Goal: Information Seeking & Learning: Find specific fact

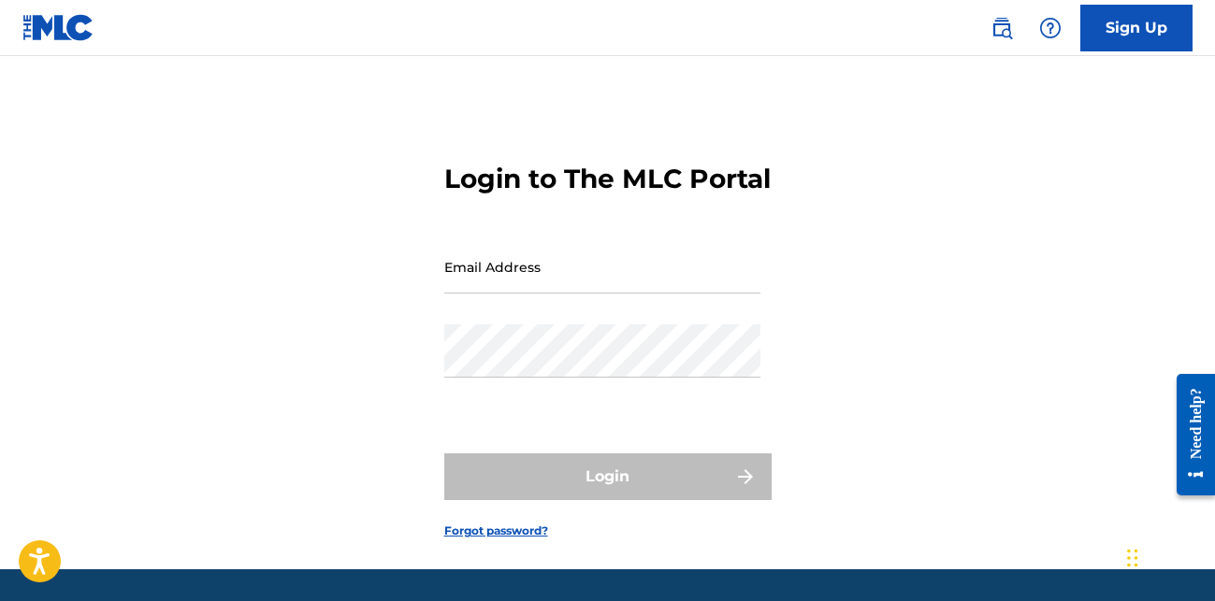
type input "[PERSON_NAME][EMAIL_ADDRESS][DOMAIN_NAME]"
click at [608, 500] on div "Login" at bounding box center [607, 477] width 327 height 47
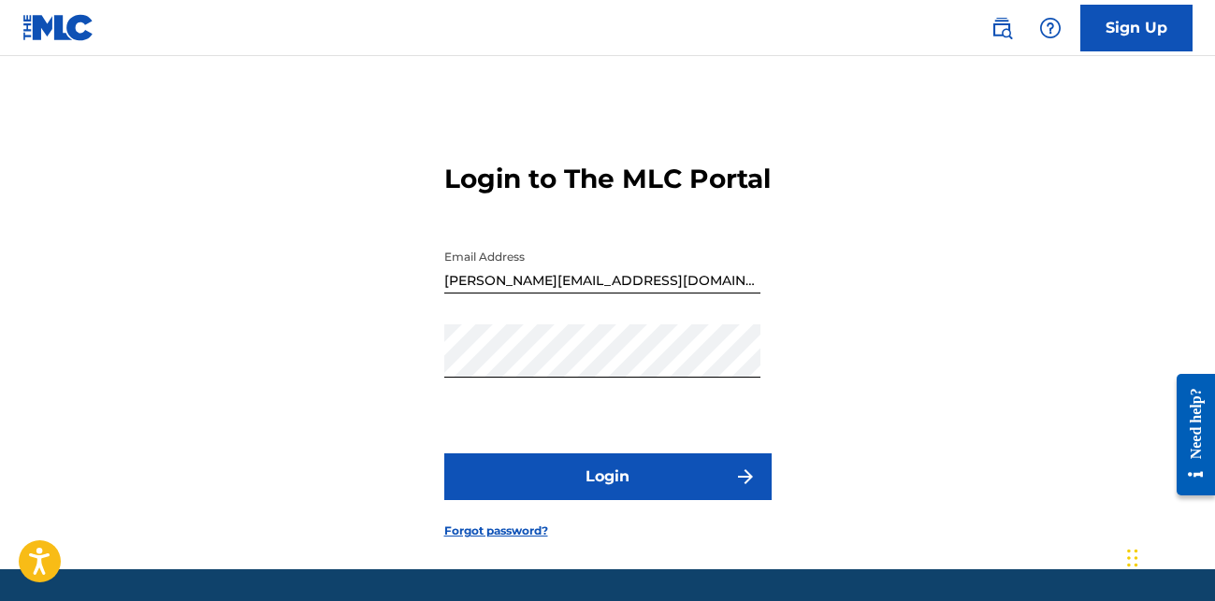
click at [614, 500] on button "Login" at bounding box center [607, 477] width 327 height 47
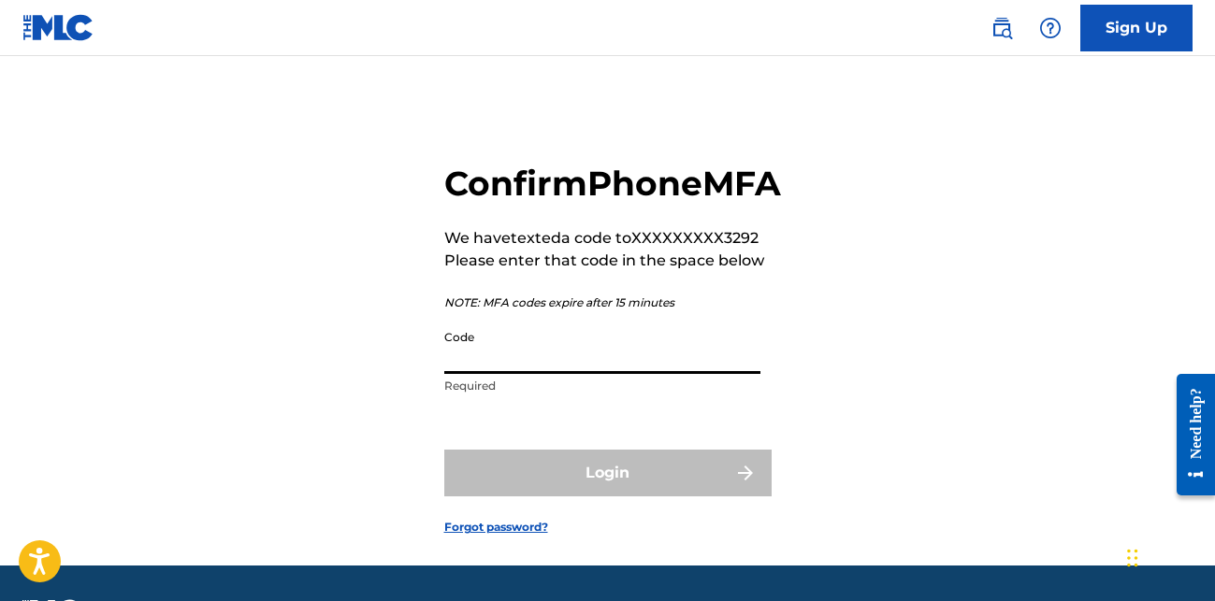
click at [557, 374] on input "Code" at bounding box center [602, 347] width 316 height 53
click at [589, 374] on input "Code" at bounding box center [602, 347] width 316 height 53
click at [514, 374] on input "Code" at bounding box center [602, 347] width 316 height 53
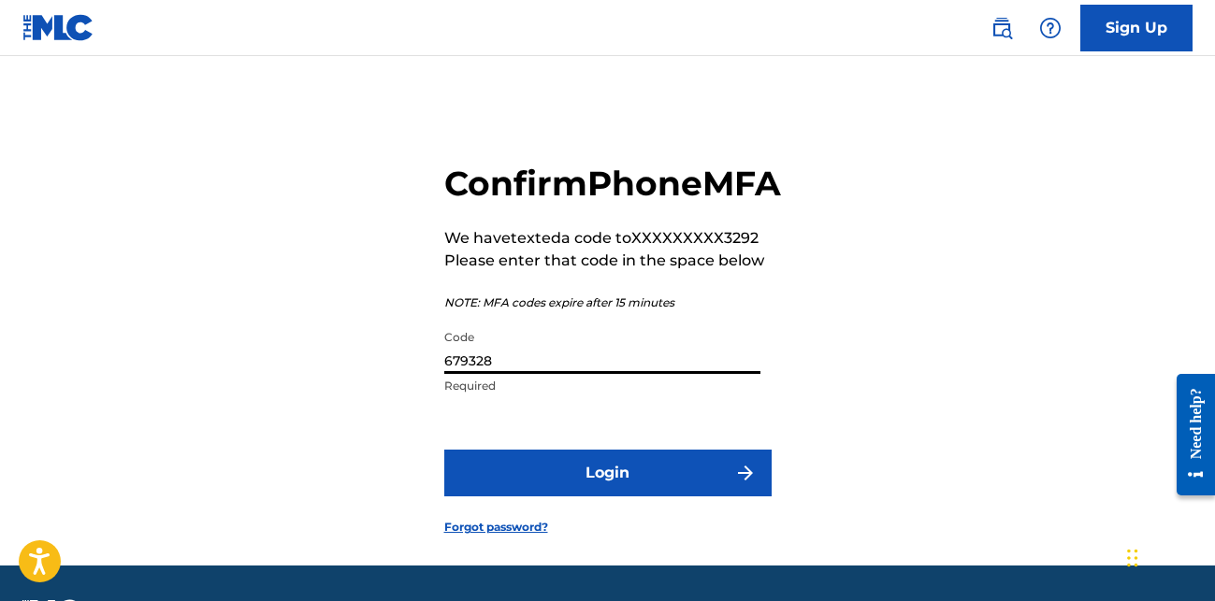
type input "679328"
click at [630, 497] on button "Login" at bounding box center [607, 473] width 327 height 47
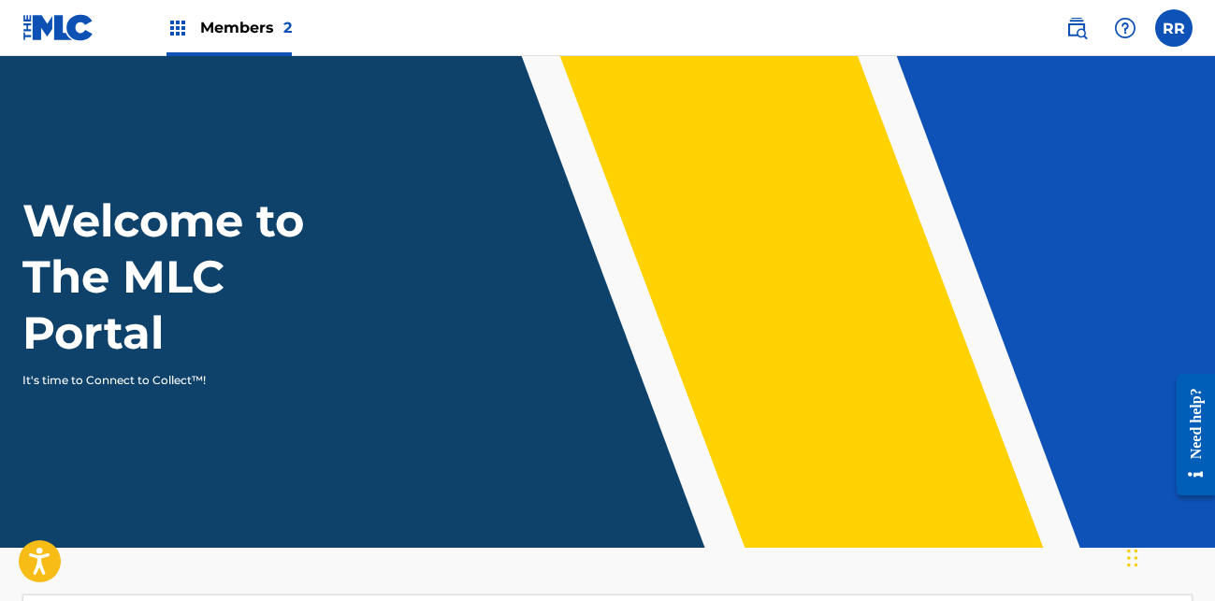
click at [236, 30] on span "Members 2" at bounding box center [246, 28] width 92 height 22
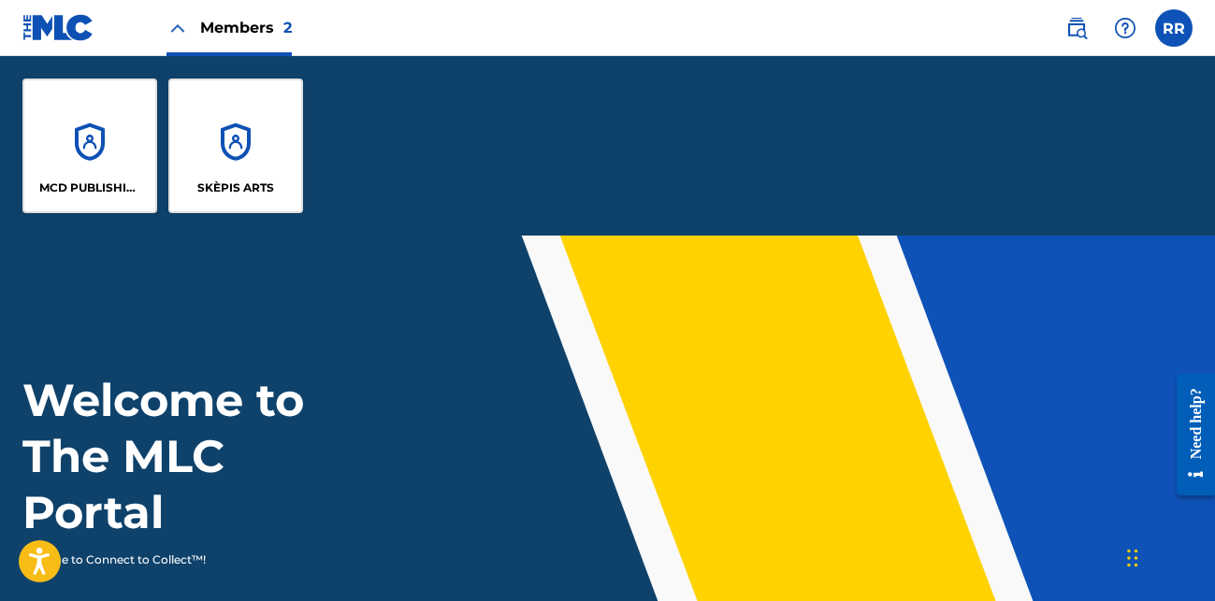
click at [102, 183] on p "MCD PUBLISHING" at bounding box center [90, 188] width 102 height 17
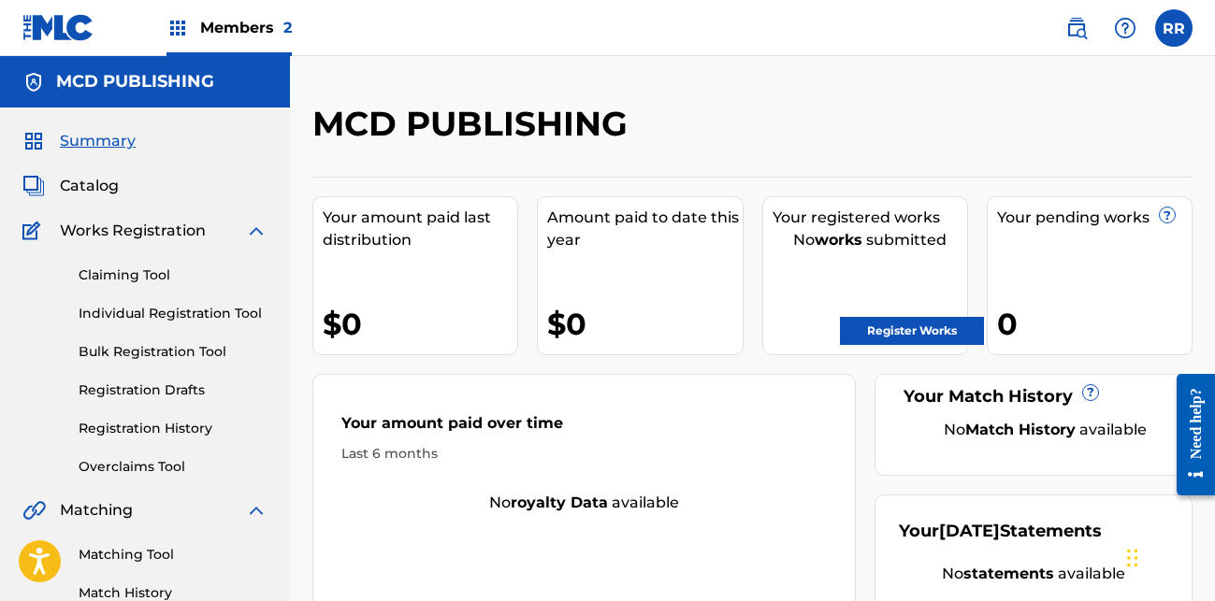
click at [1081, 26] on img at bounding box center [1076, 28] width 22 height 22
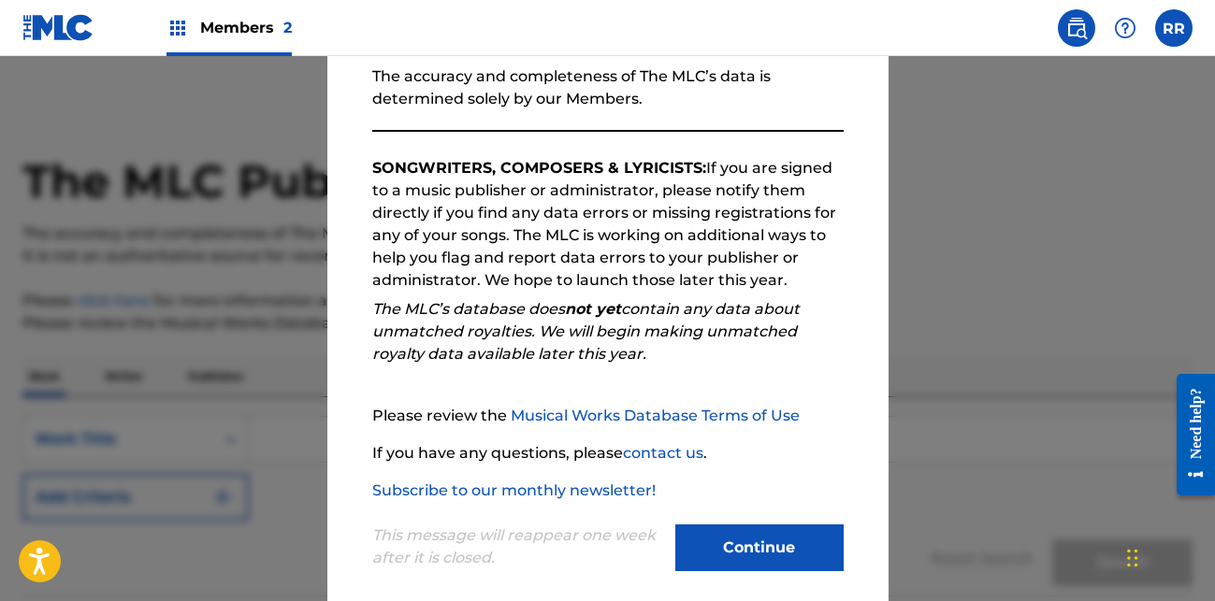
scroll to position [254, 0]
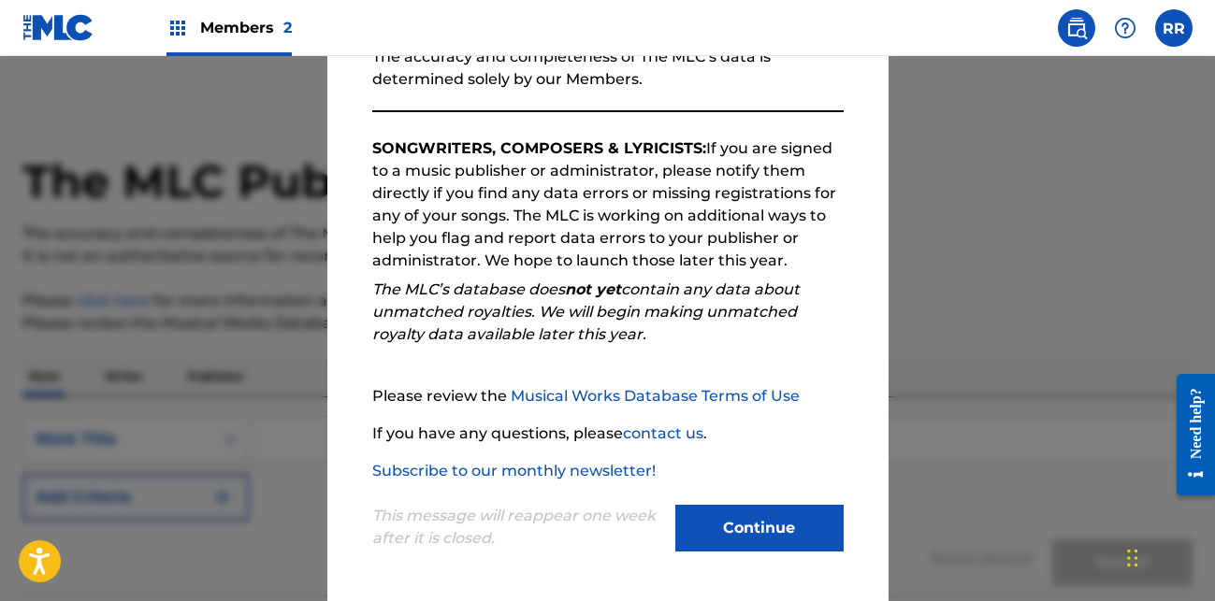
click at [742, 521] on button "Continue" at bounding box center [759, 528] width 168 height 47
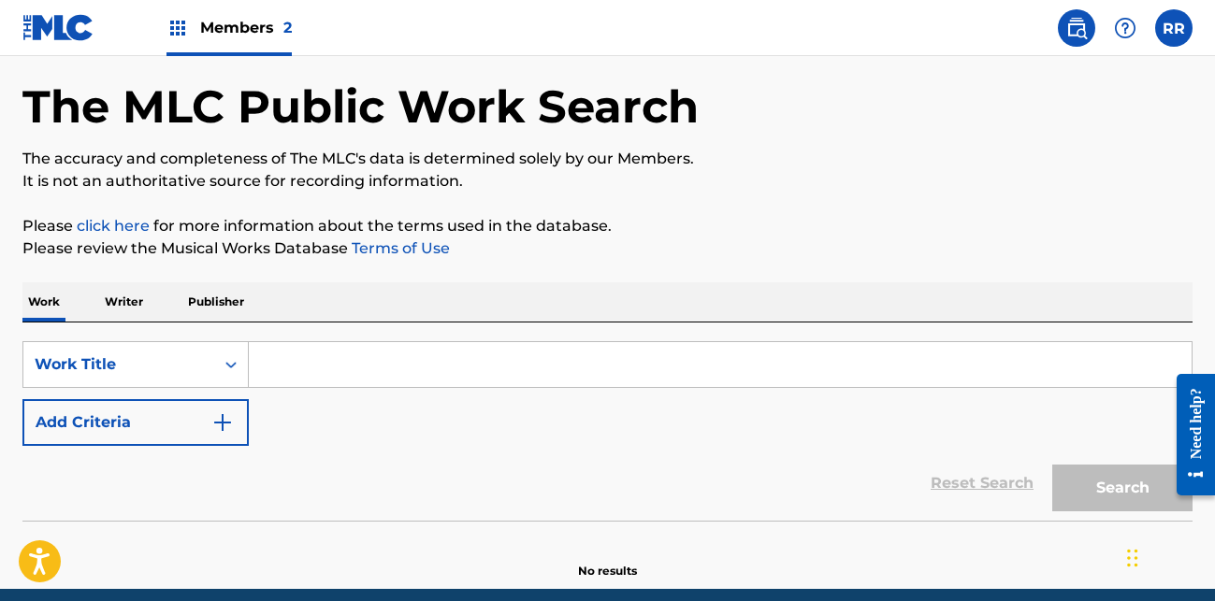
scroll to position [152, 0]
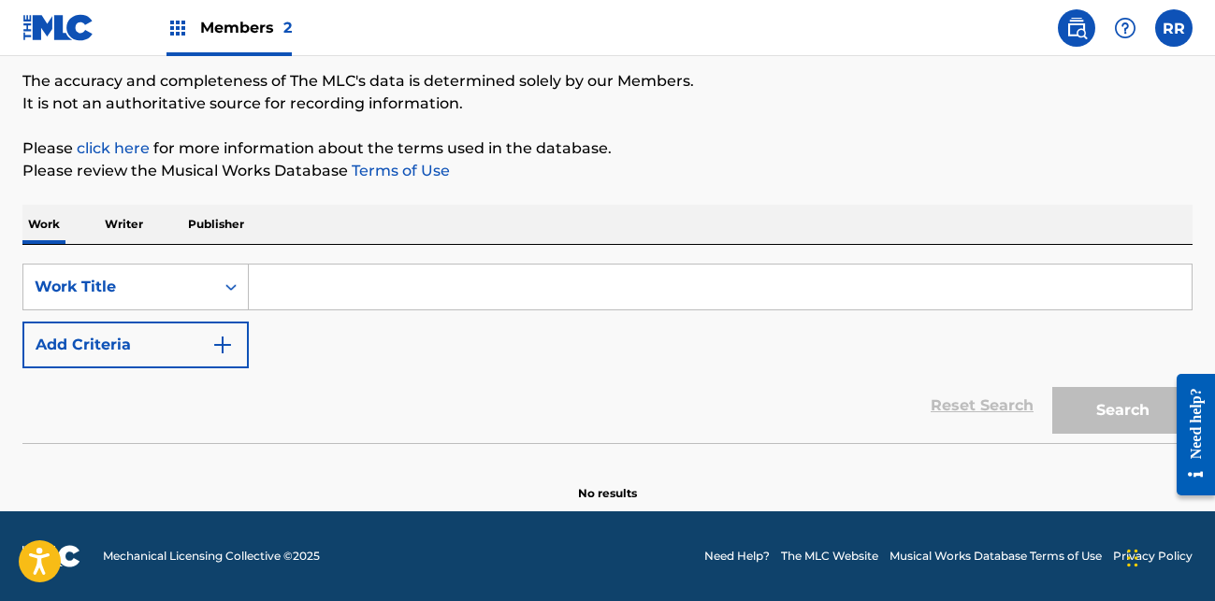
click at [135, 224] on p "Writer" at bounding box center [124, 224] width 50 height 39
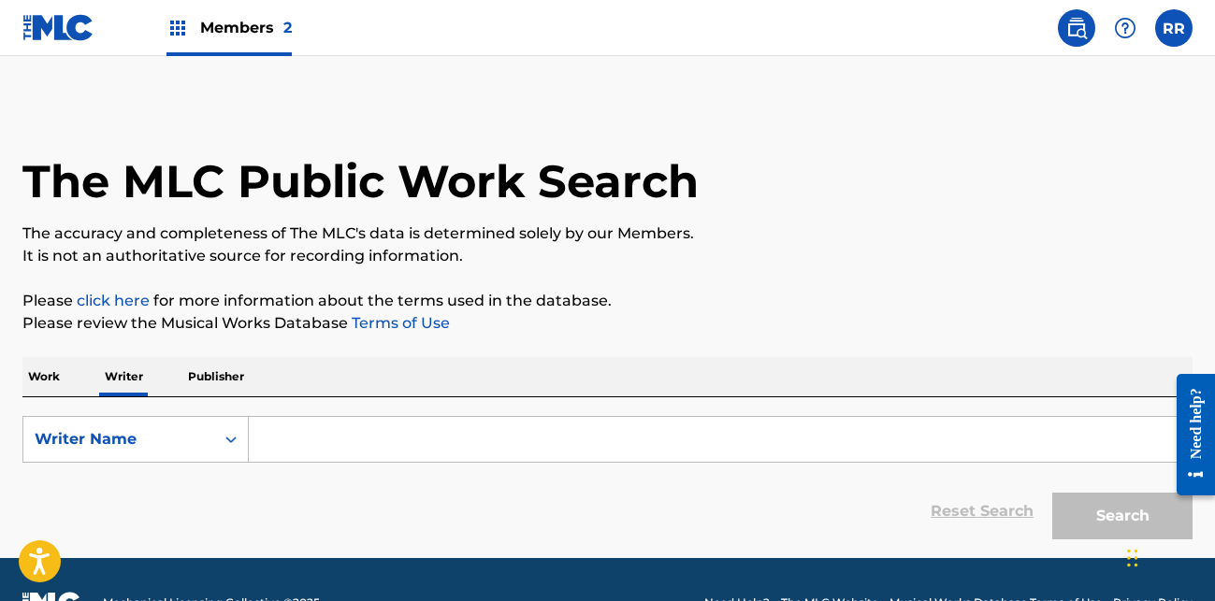
click at [209, 385] on p "Publisher" at bounding box center [215, 376] width 67 height 39
click at [344, 442] on input "Search Form" at bounding box center [720, 439] width 943 height 45
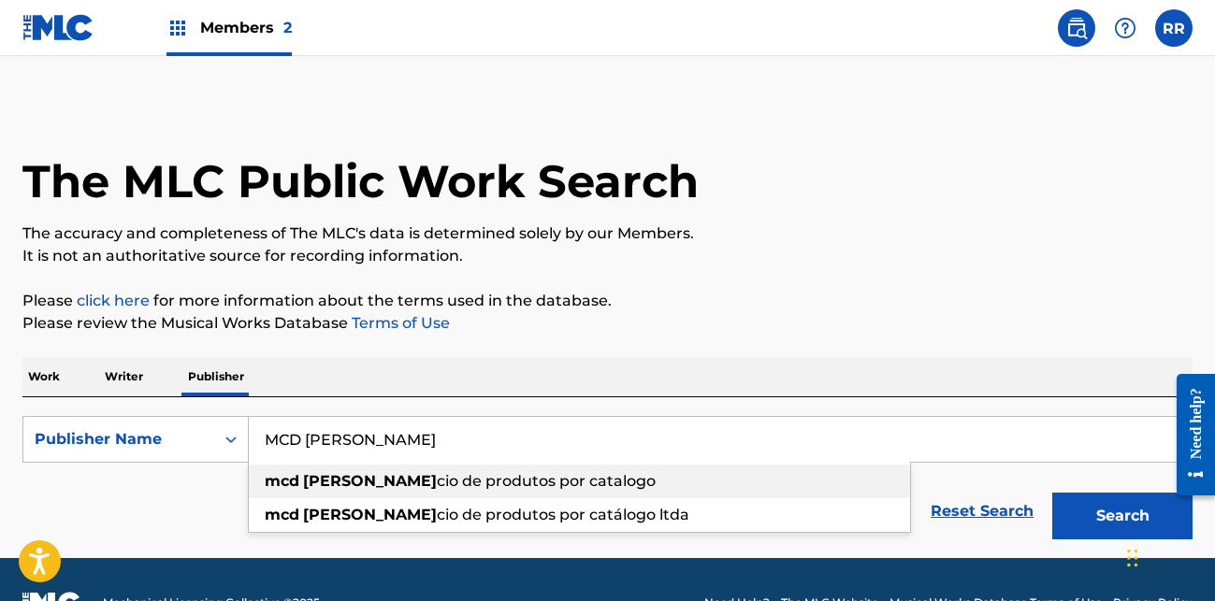
click at [437, 488] on span "cio de produtos por catalogo" at bounding box center [546, 481] width 219 height 18
type input "mcd comercio de produtos por catalogo"
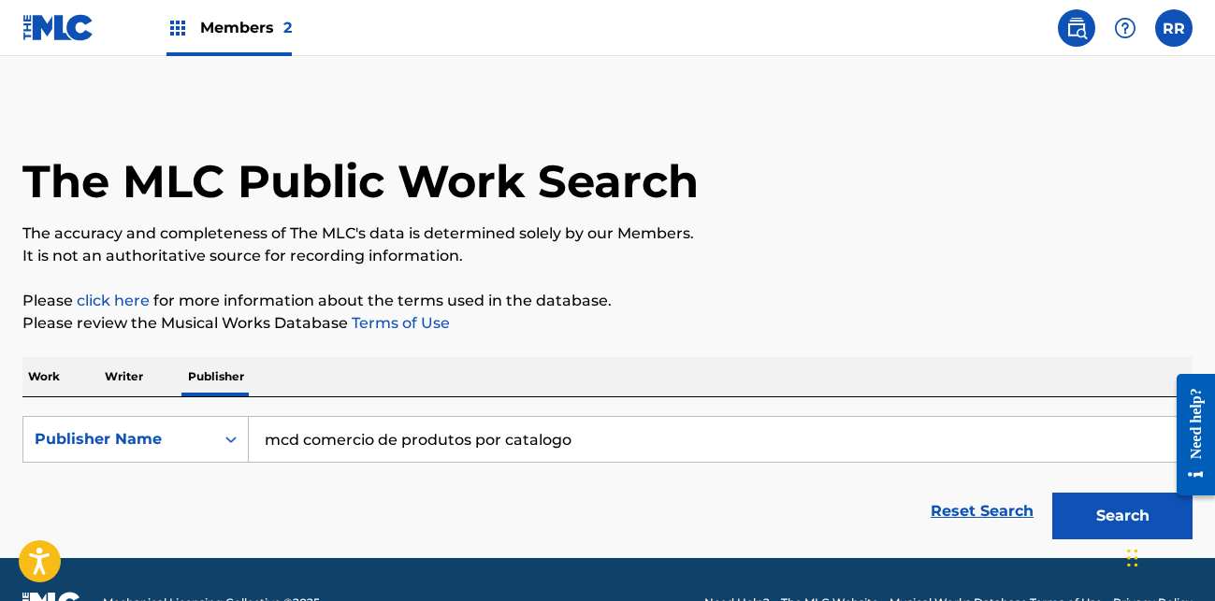
click at [1113, 516] on button "Search" at bounding box center [1122, 516] width 140 height 47
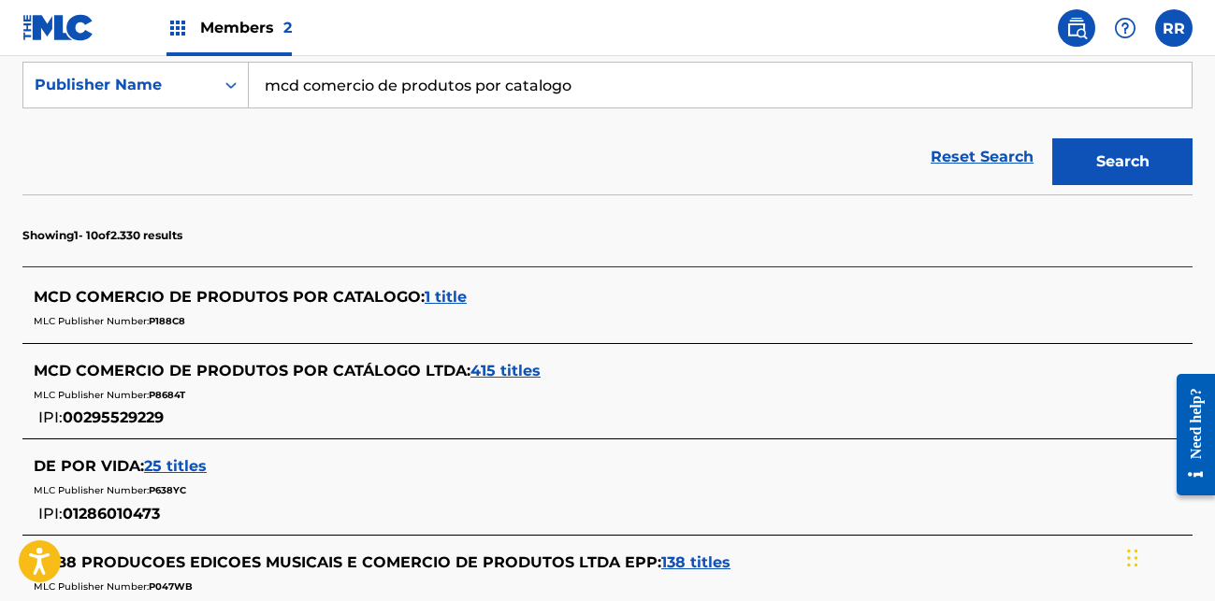
scroll to position [354, 0]
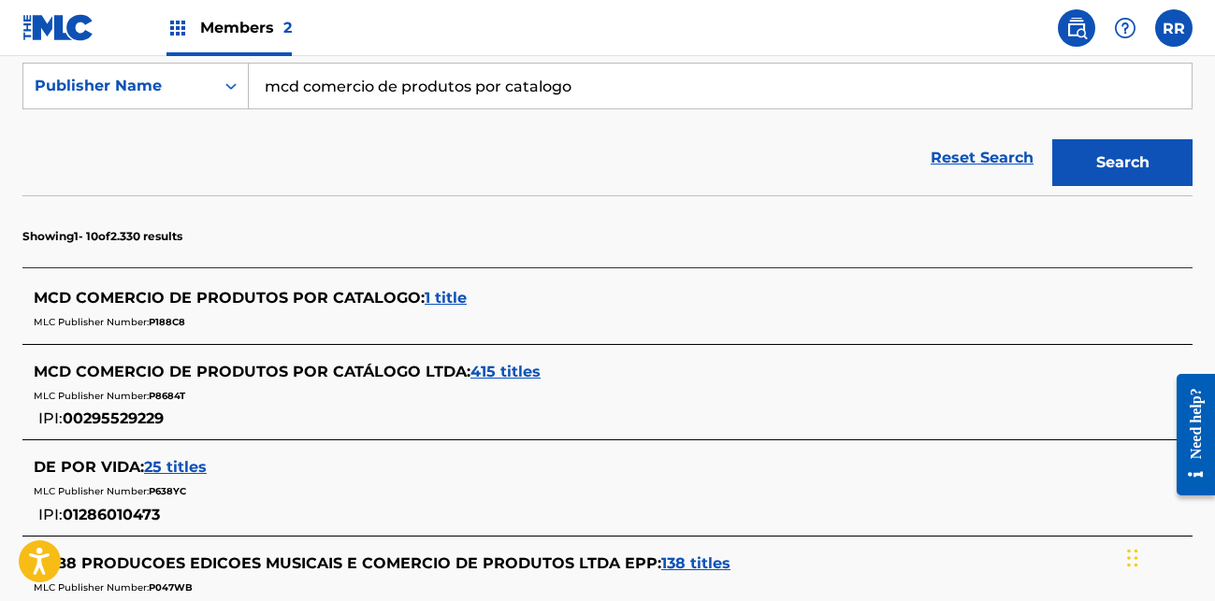
click at [514, 374] on span "415 titles" at bounding box center [506, 372] width 70 height 18
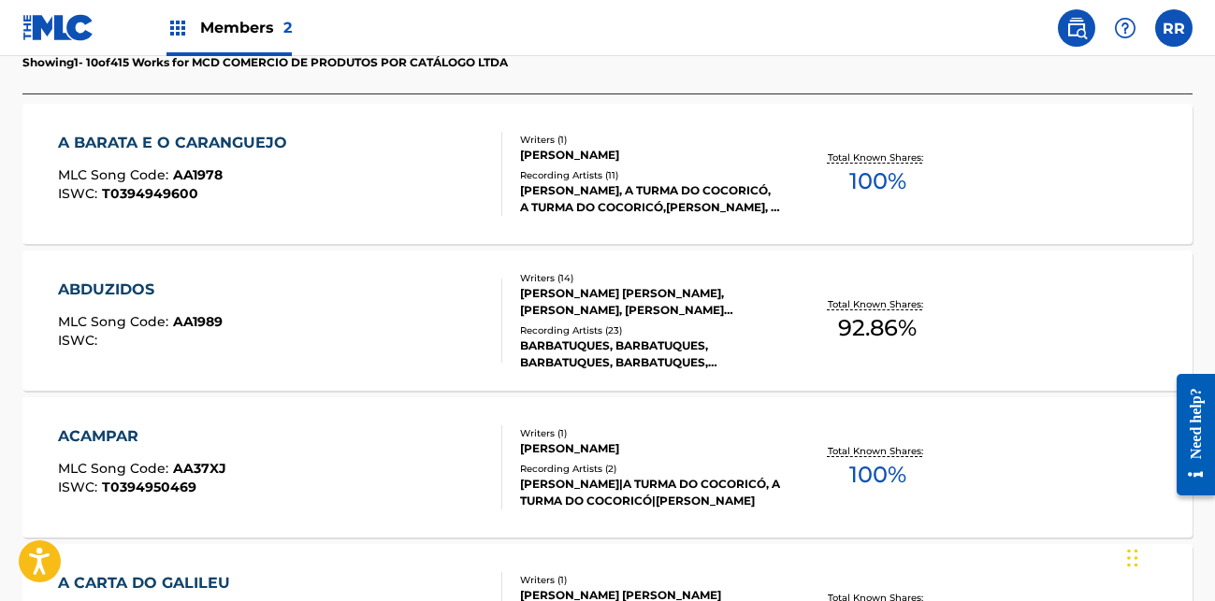
scroll to position [541, 0]
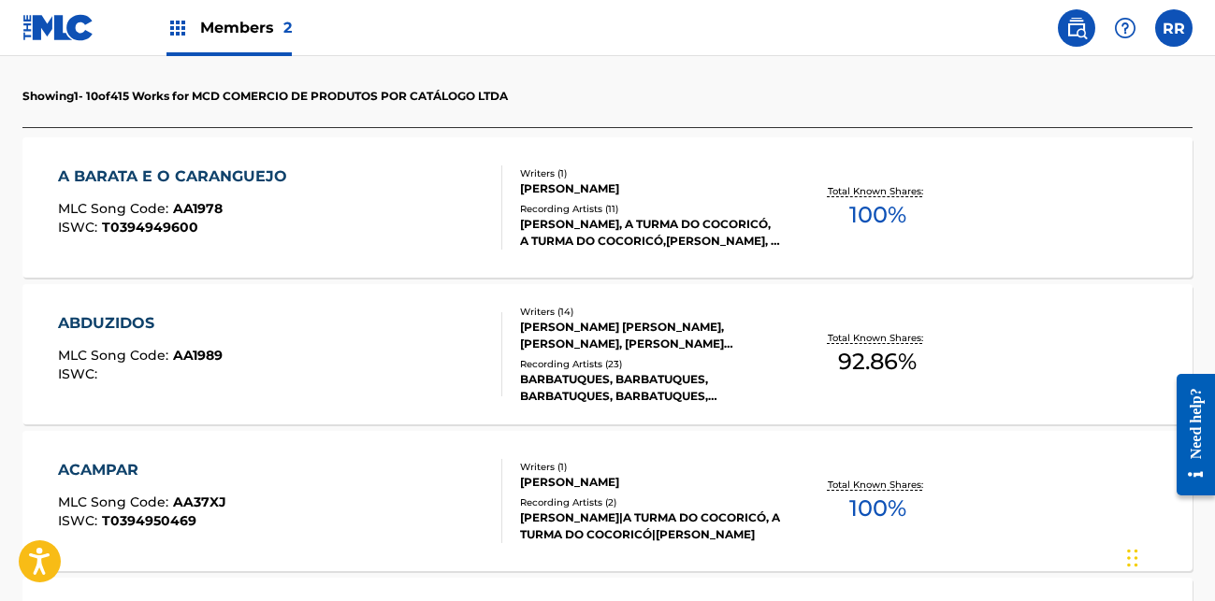
click at [330, 204] on div "A BARATA E O CARANGUEJO MLC Song Code : AA1978 ISWC : T0394949600" at bounding box center [280, 208] width 444 height 84
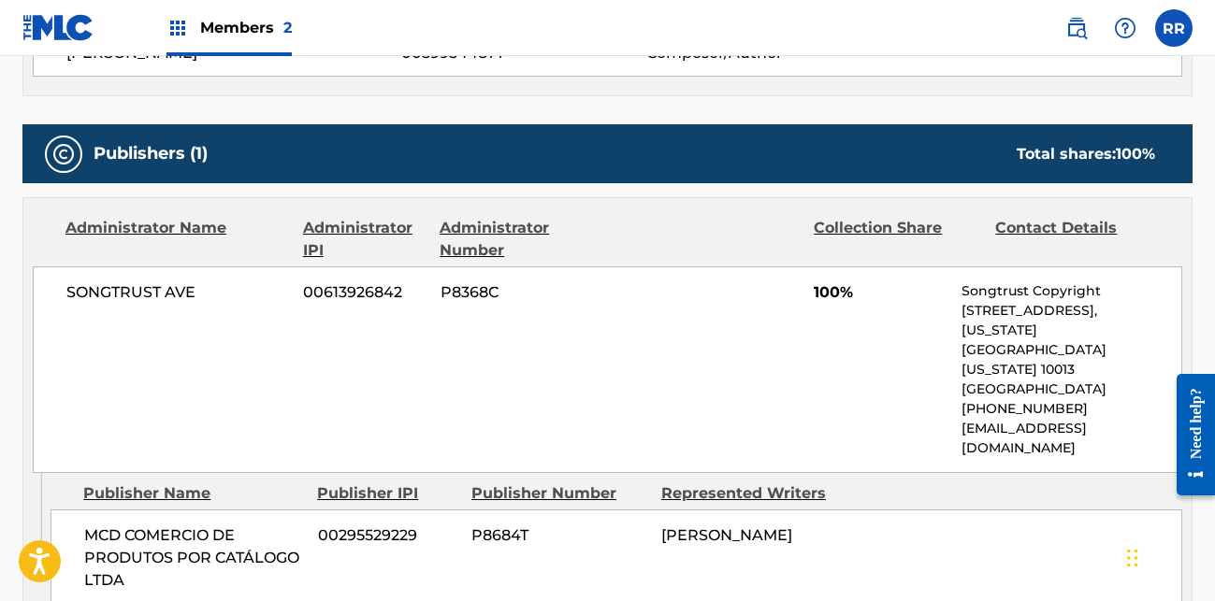
scroll to position [842, 0]
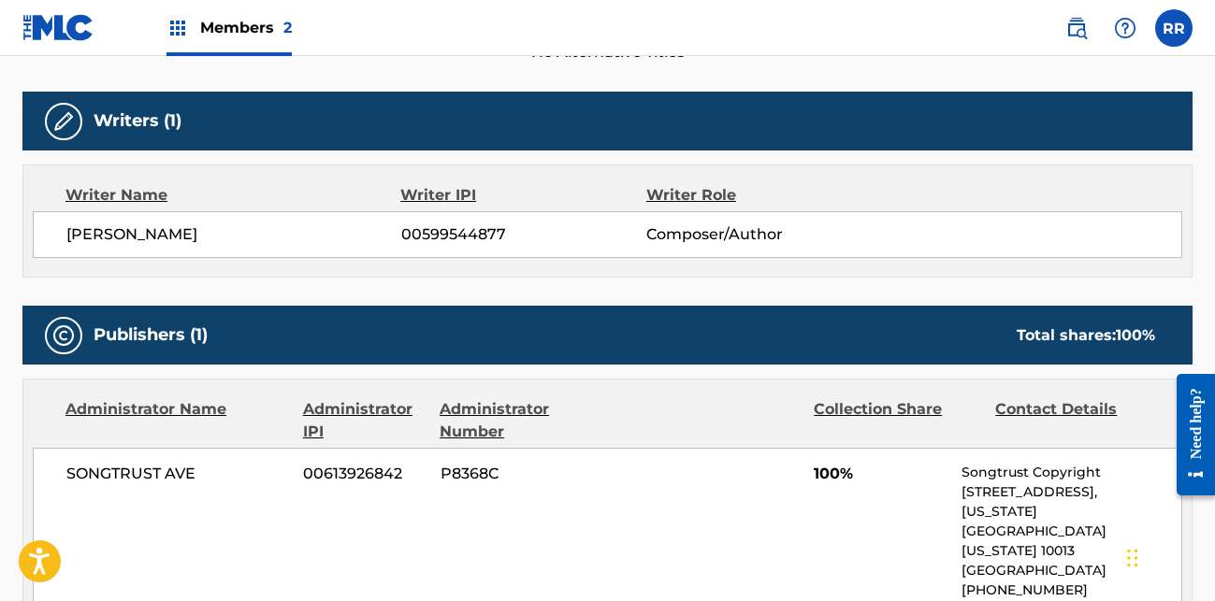
scroll to position [539, 0]
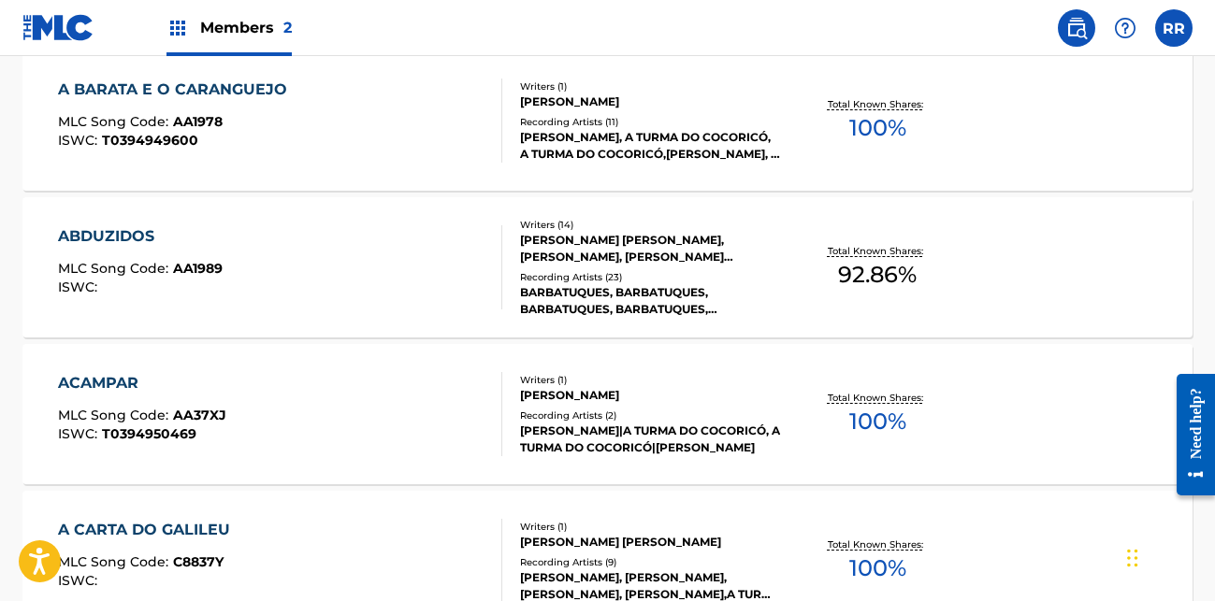
scroll to position [632, 0]
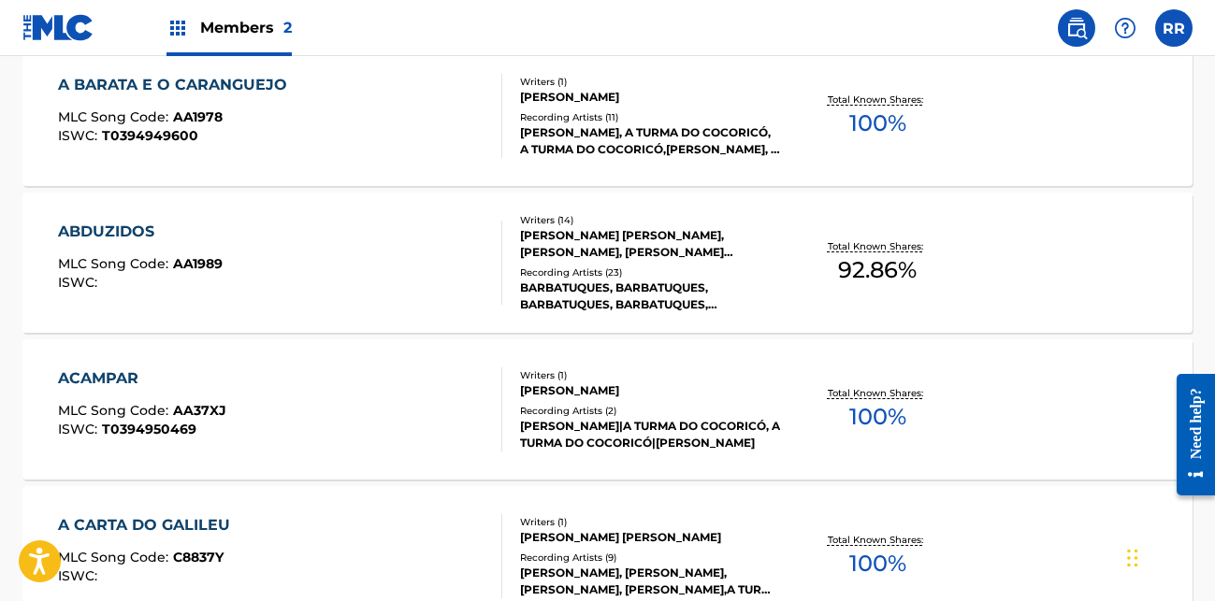
click at [137, 226] on div "ABDUZIDOS" at bounding box center [140, 232] width 165 height 22
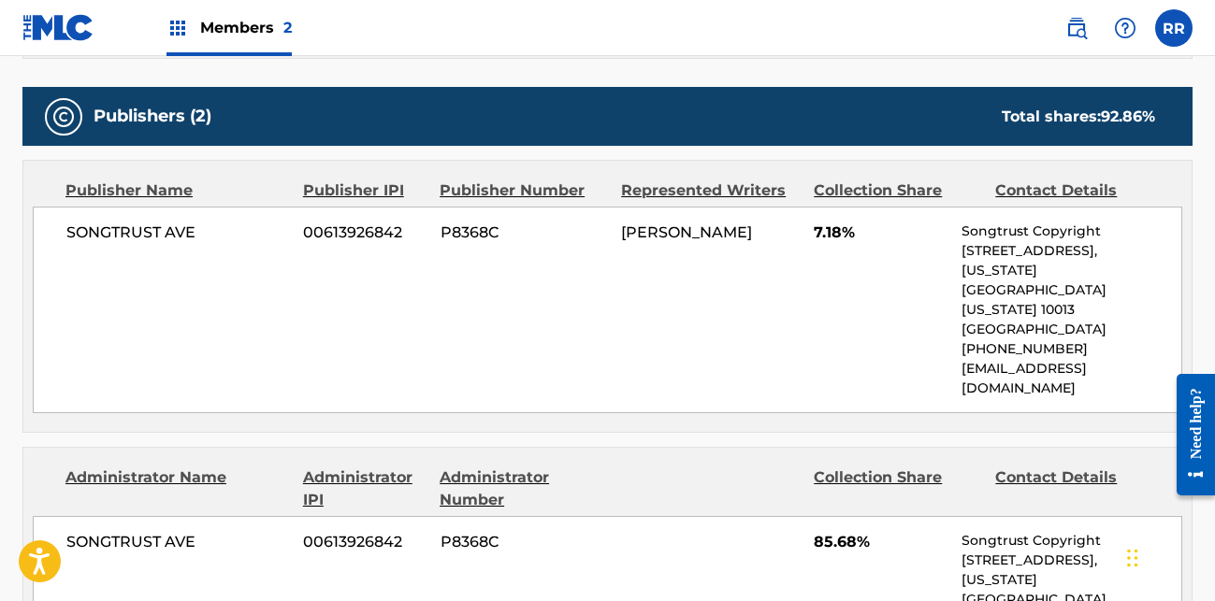
scroll to position [1216, 0]
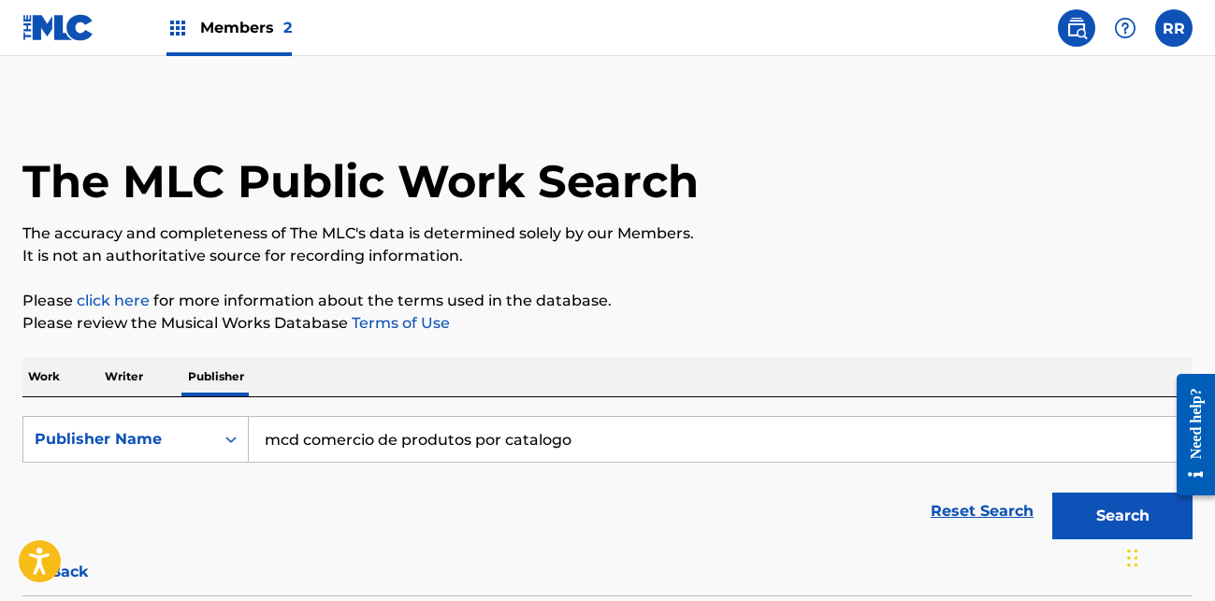
click at [237, 32] on span "Members 2" at bounding box center [246, 28] width 92 height 22
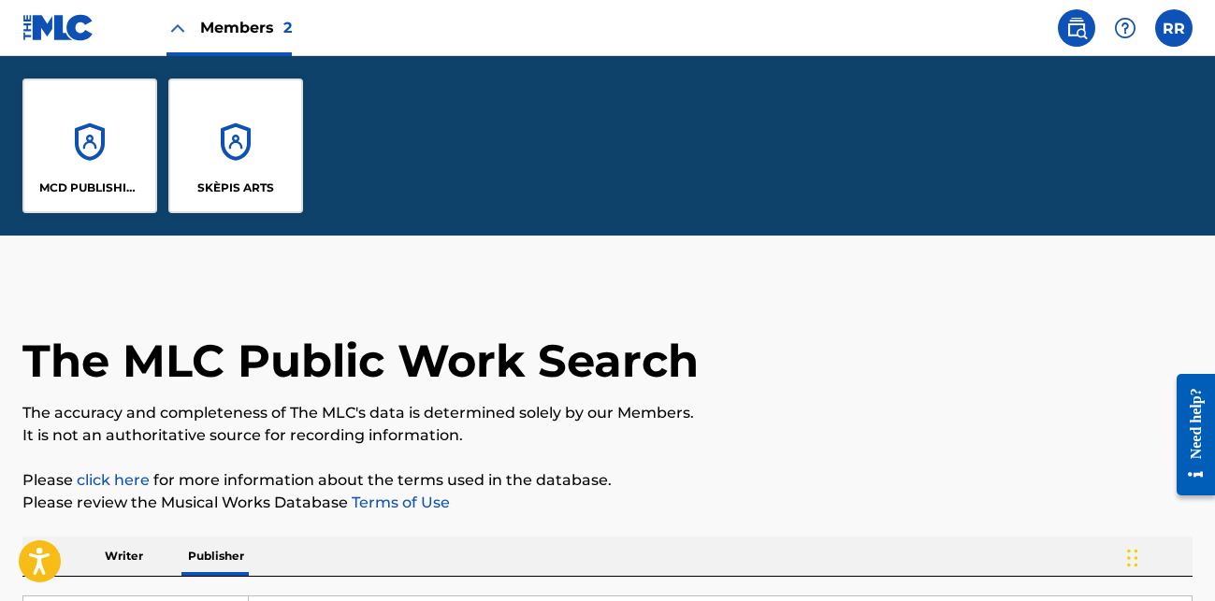
click at [94, 172] on div "MCD PUBLISHING" at bounding box center [89, 146] width 135 height 135
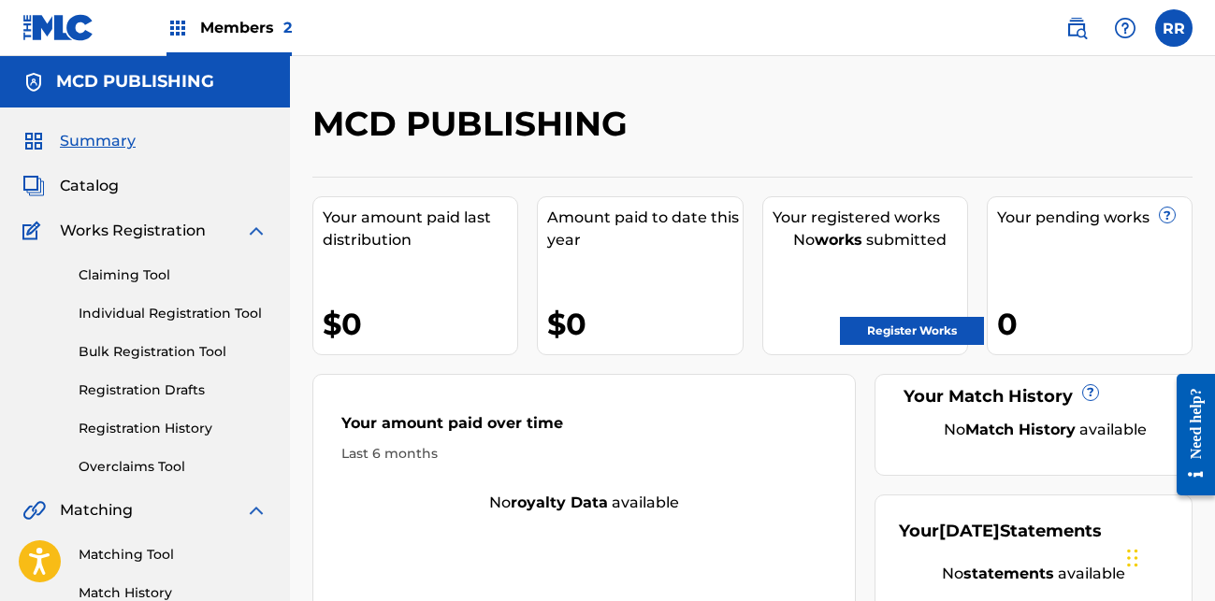
click at [113, 272] on link "Claiming Tool" at bounding box center [173, 276] width 189 height 20
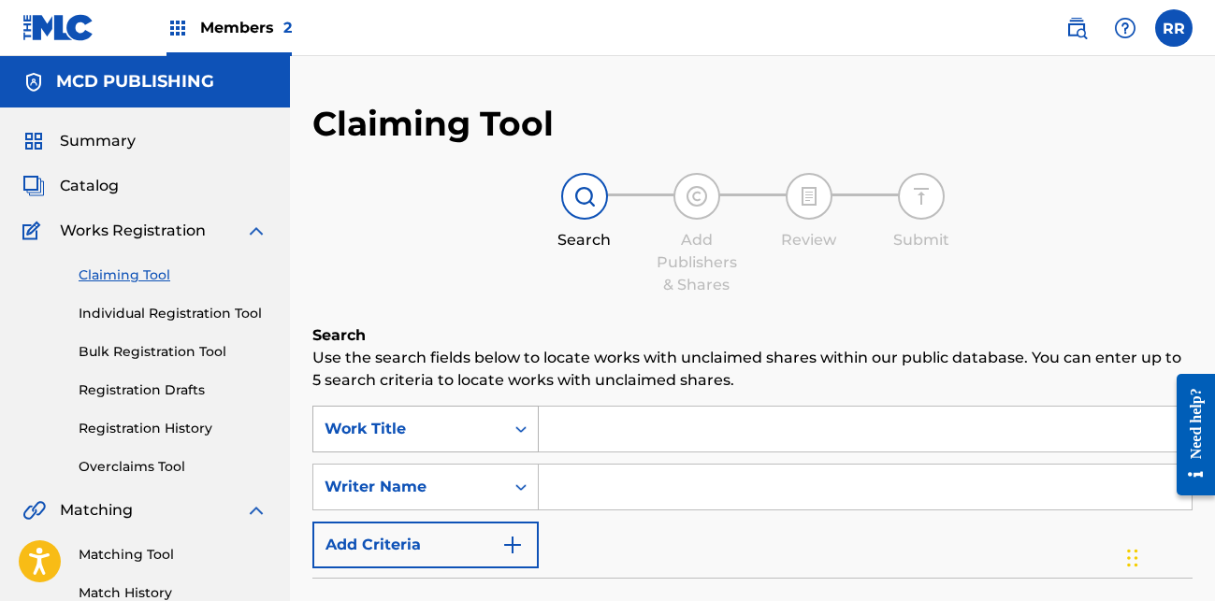
click at [476, 430] on div "Work Title" at bounding box center [425, 429] width 226 height 47
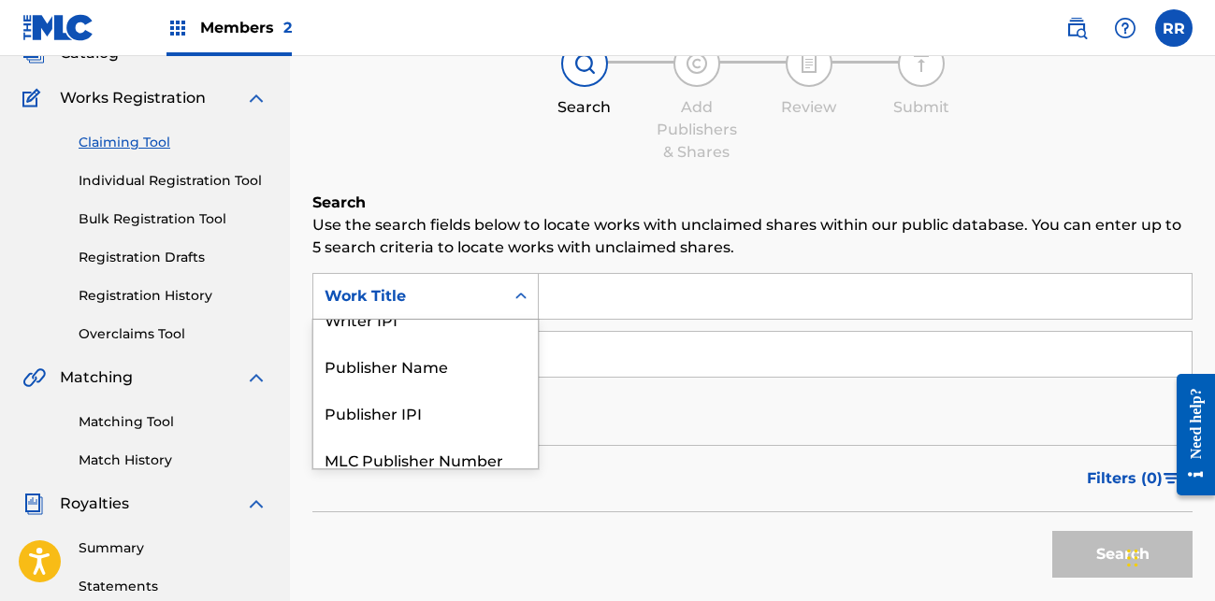
scroll to position [120, 0]
click at [467, 369] on div "Publisher Name" at bounding box center [425, 364] width 225 height 47
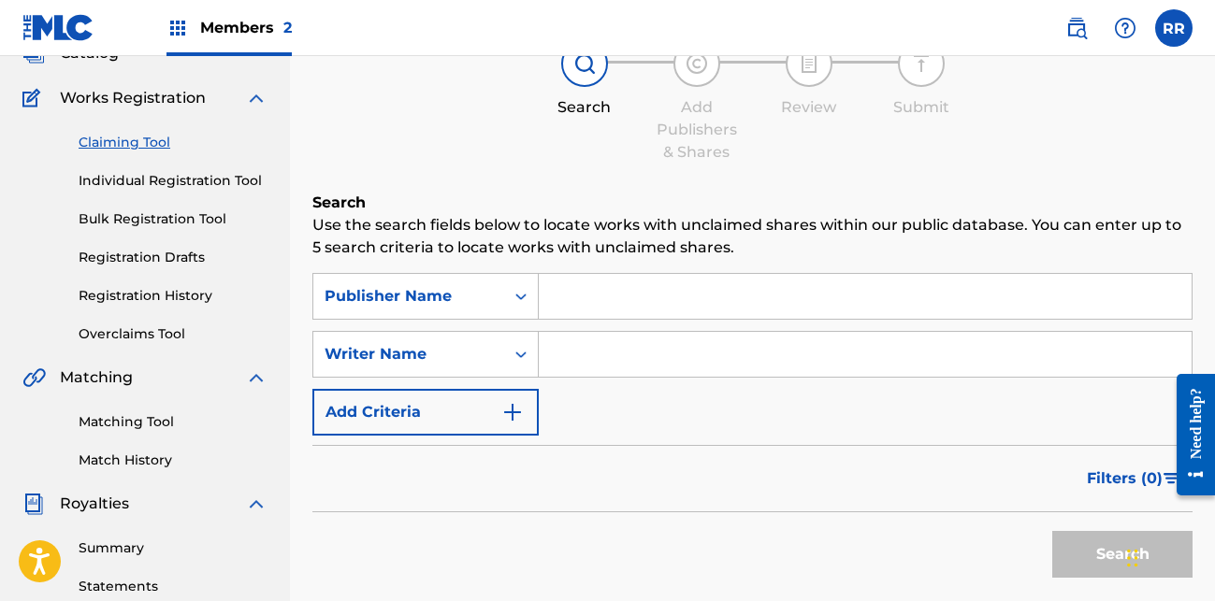
click at [566, 304] on input "Search Form" at bounding box center [865, 296] width 653 height 45
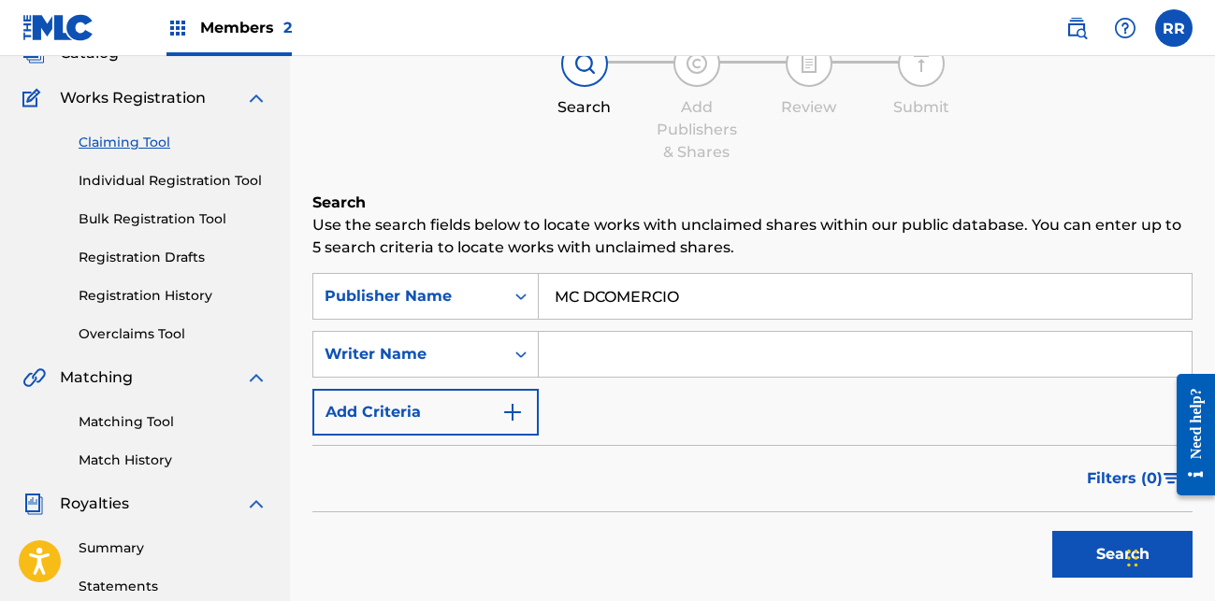
click at [1052, 531] on button "Search" at bounding box center [1122, 554] width 140 height 47
click at [583, 296] on input "MC DCOMERCIO" at bounding box center [865, 296] width 653 height 45
click at [1052, 531] on button "Search" at bounding box center [1122, 554] width 140 height 47
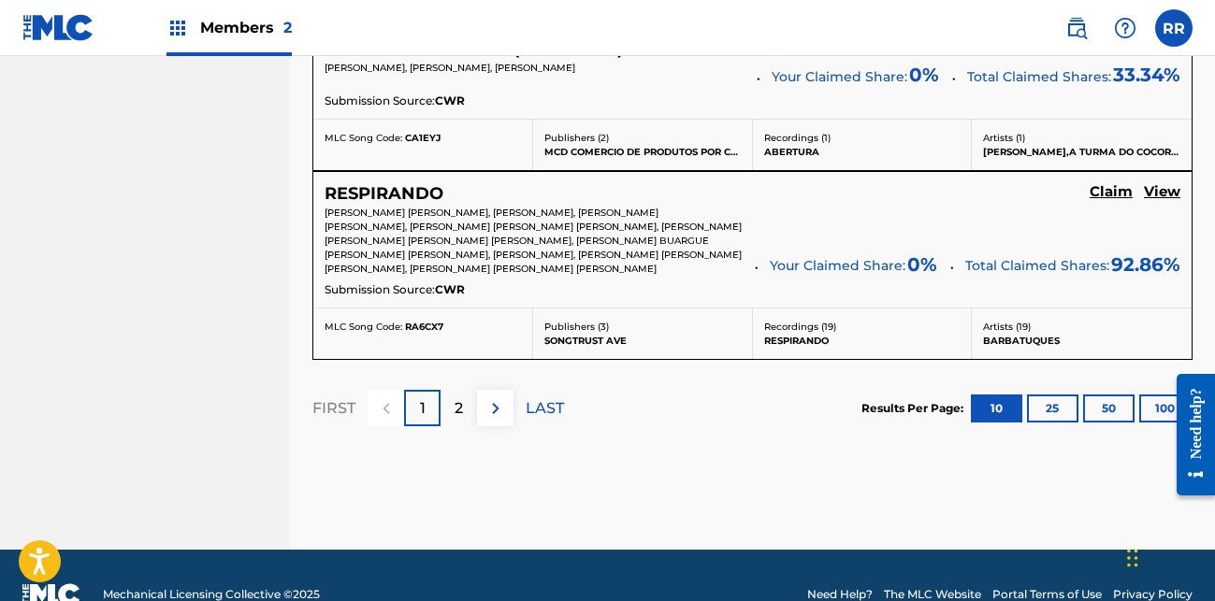
scroll to position [2184, 0]
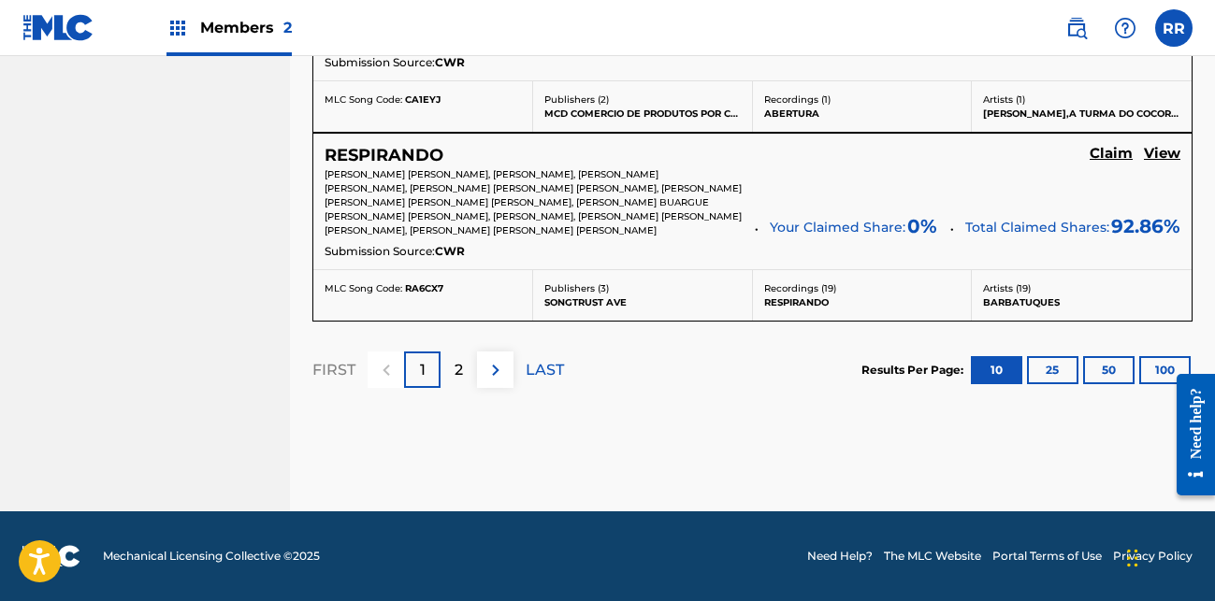
click at [463, 373] on p "2" at bounding box center [459, 370] width 8 height 22
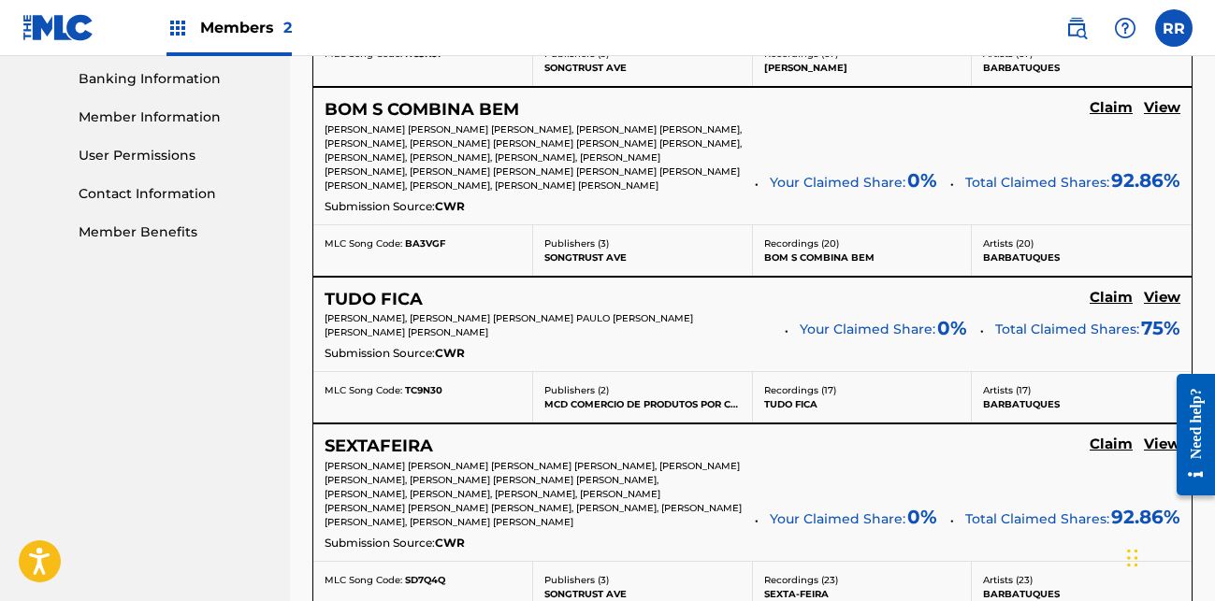
scroll to position [1099, 0]
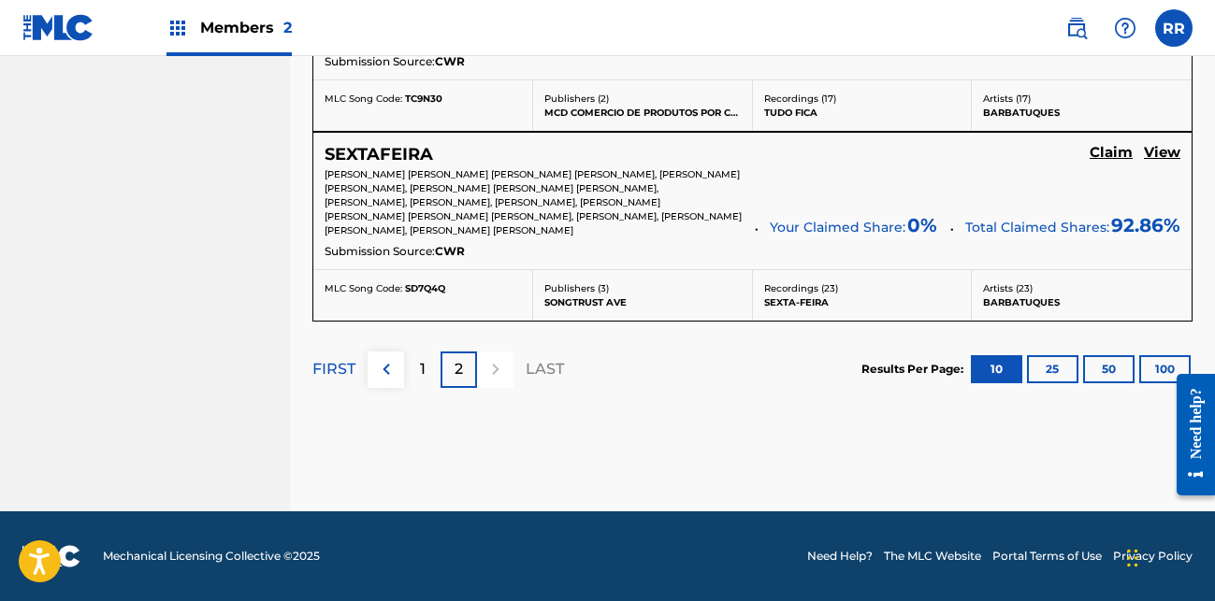
click at [1107, 376] on button "50" at bounding box center [1108, 369] width 51 height 28
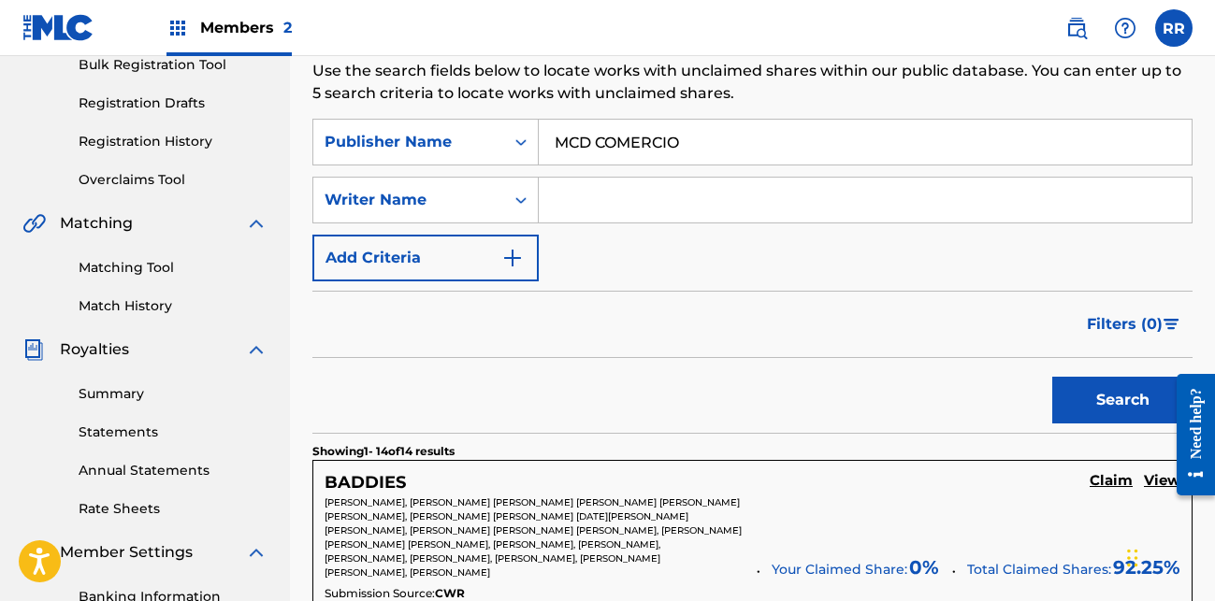
scroll to position [137, 0]
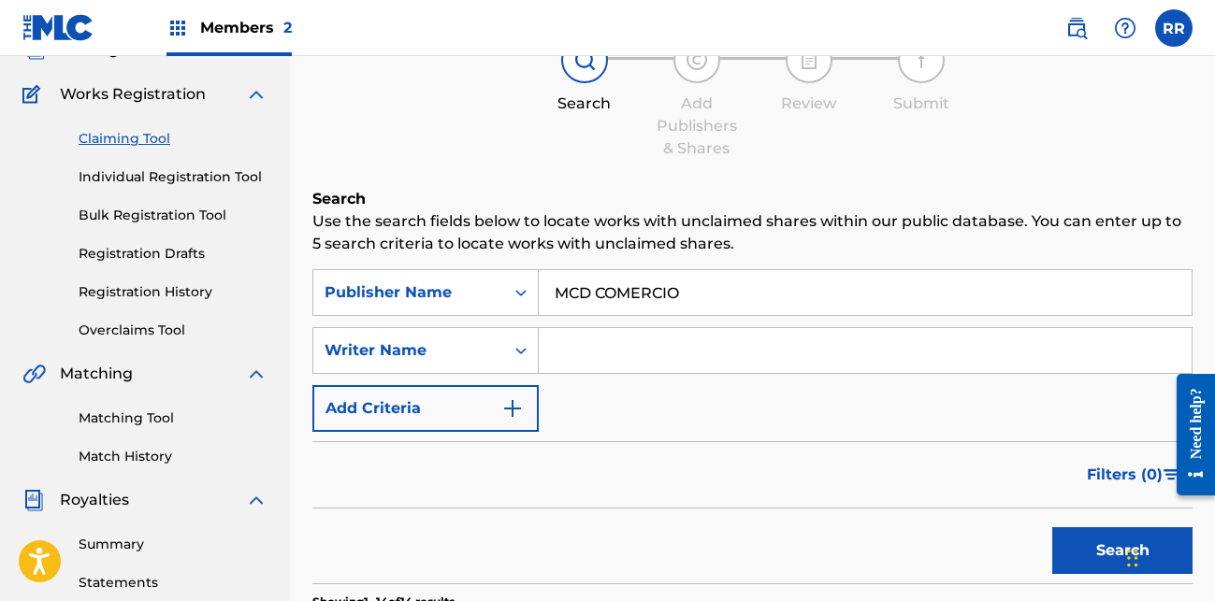
click at [627, 291] on input "MCD COMERCIO" at bounding box center [865, 292] width 653 height 45
type input "PIG FACTORY"
click at [1052, 528] on button "Search" at bounding box center [1122, 551] width 140 height 47
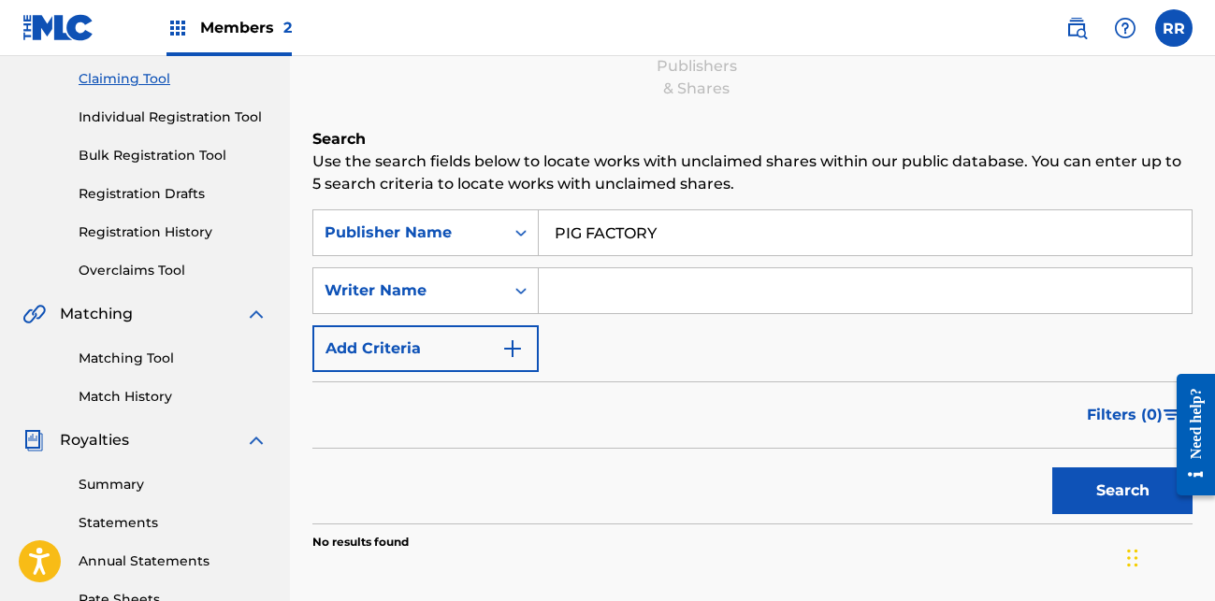
scroll to position [324, 0]
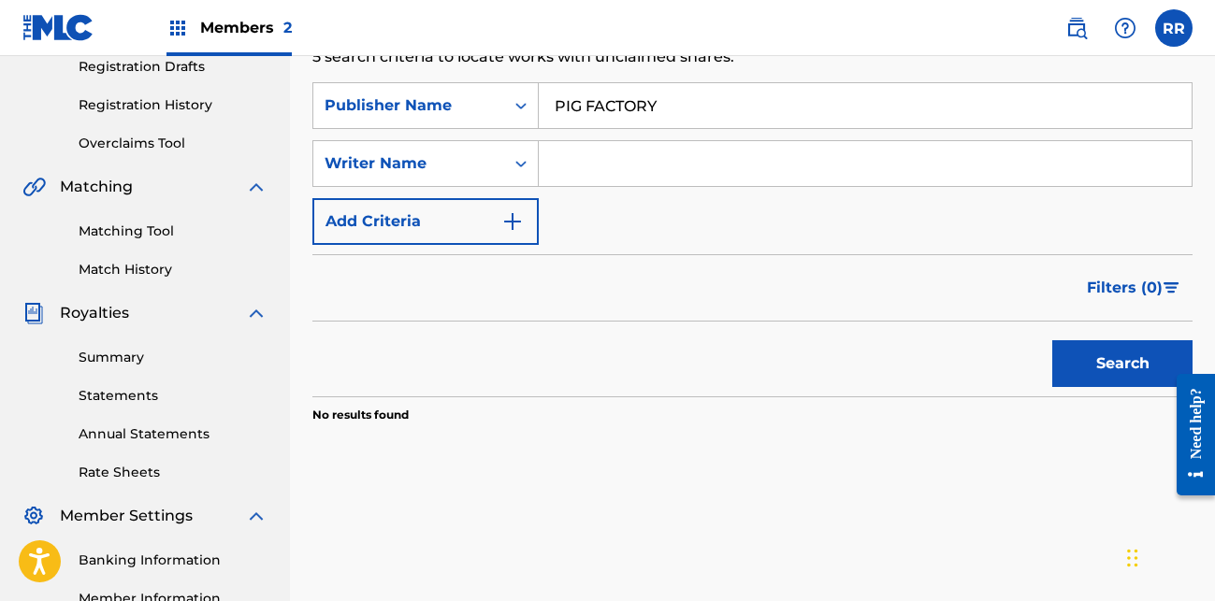
click at [671, 116] on input "PIG FACTORY" at bounding box center [865, 105] width 653 height 45
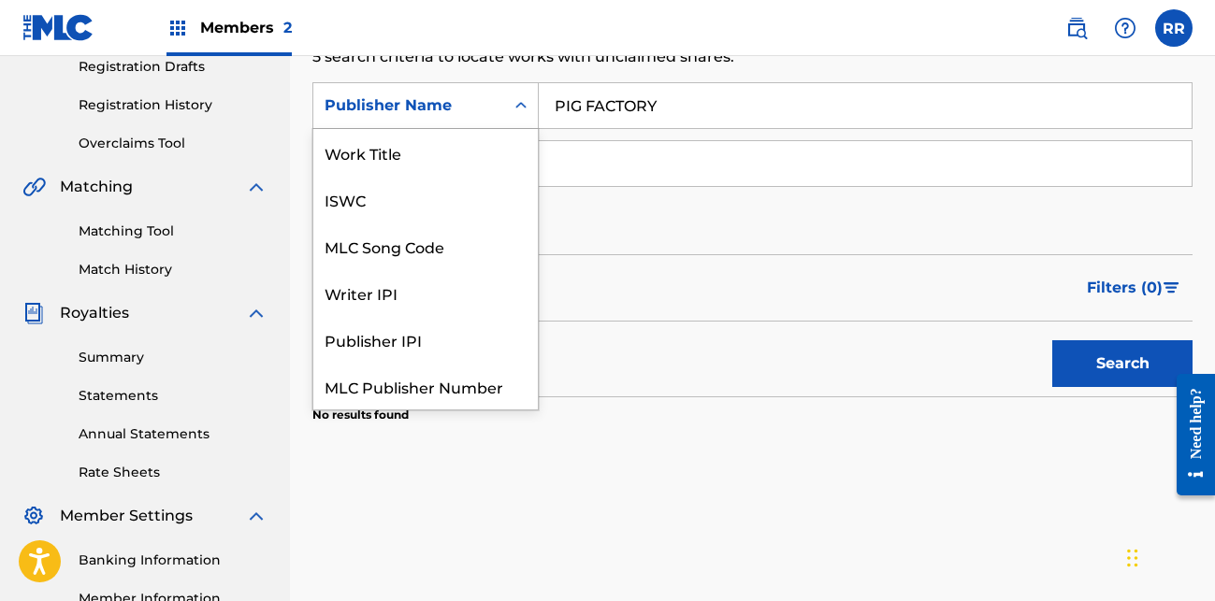
click at [472, 110] on div "Publisher Name" at bounding box center [409, 105] width 168 height 22
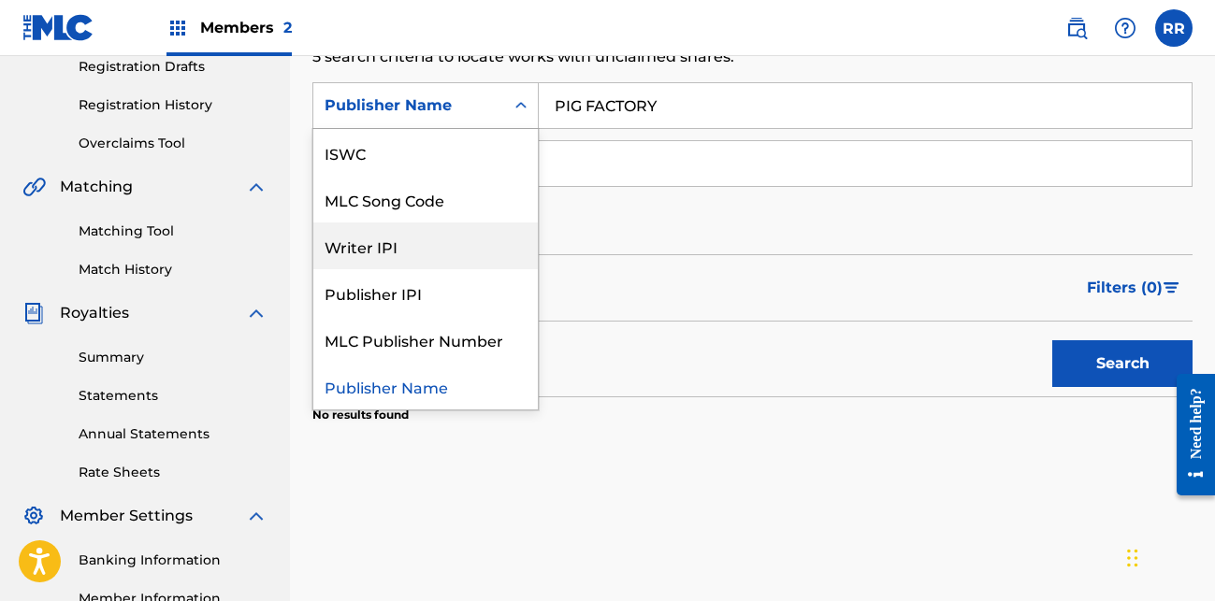
click at [746, 74] on div "Search Use the search fields below to locate works with unclaimed shares within…" at bounding box center [752, 259] width 880 height 516
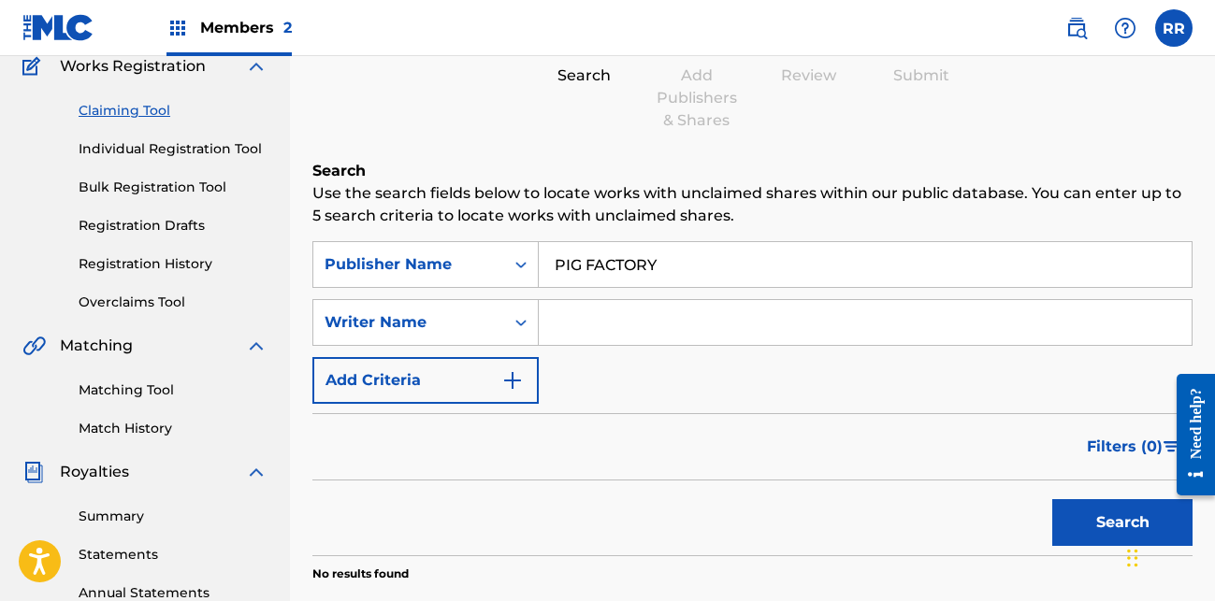
scroll to position [137, 0]
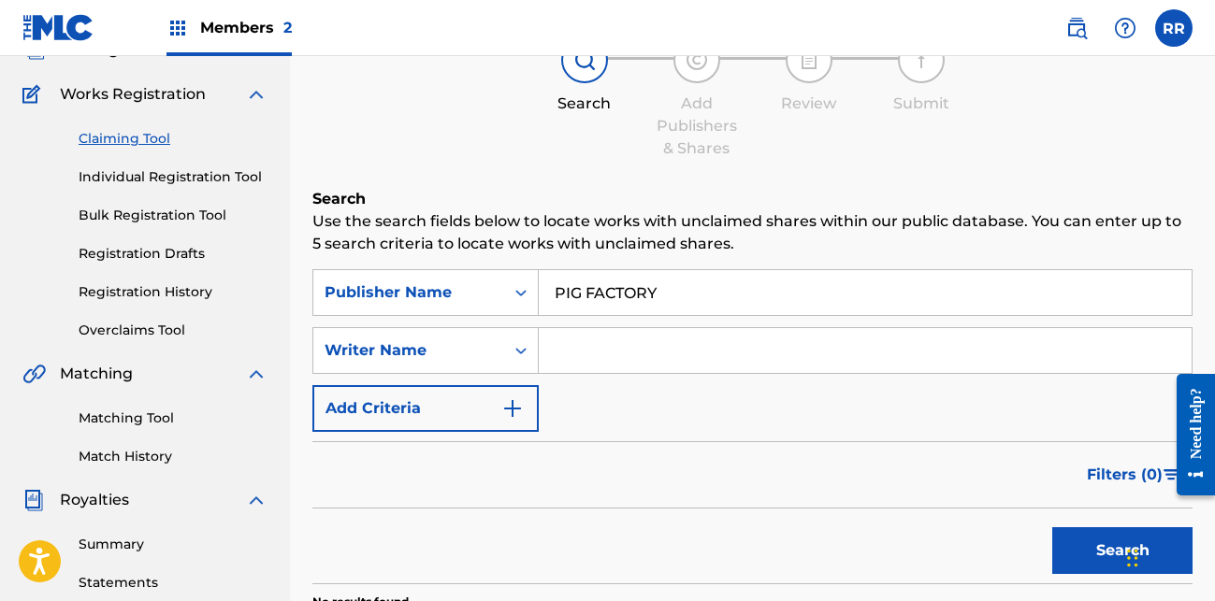
click at [1089, 35] on link at bounding box center [1076, 27] width 37 height 37
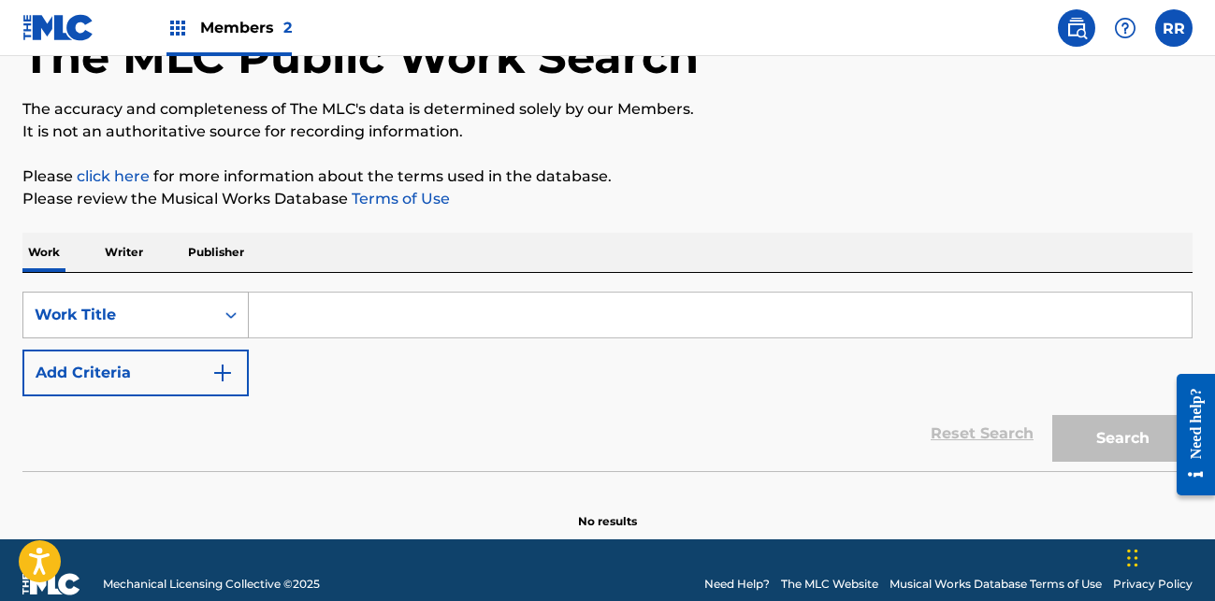
click at [220, 339] on div "Work Title" at bounding box center [135, 315] width 226 height 47
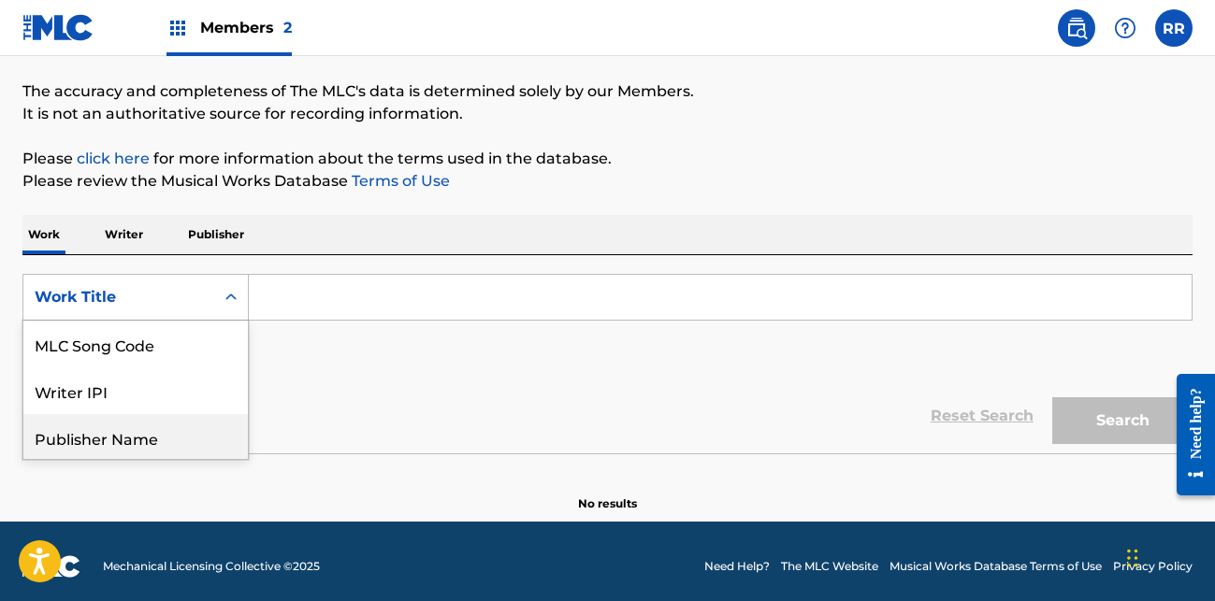
scroll to position [143, 0]
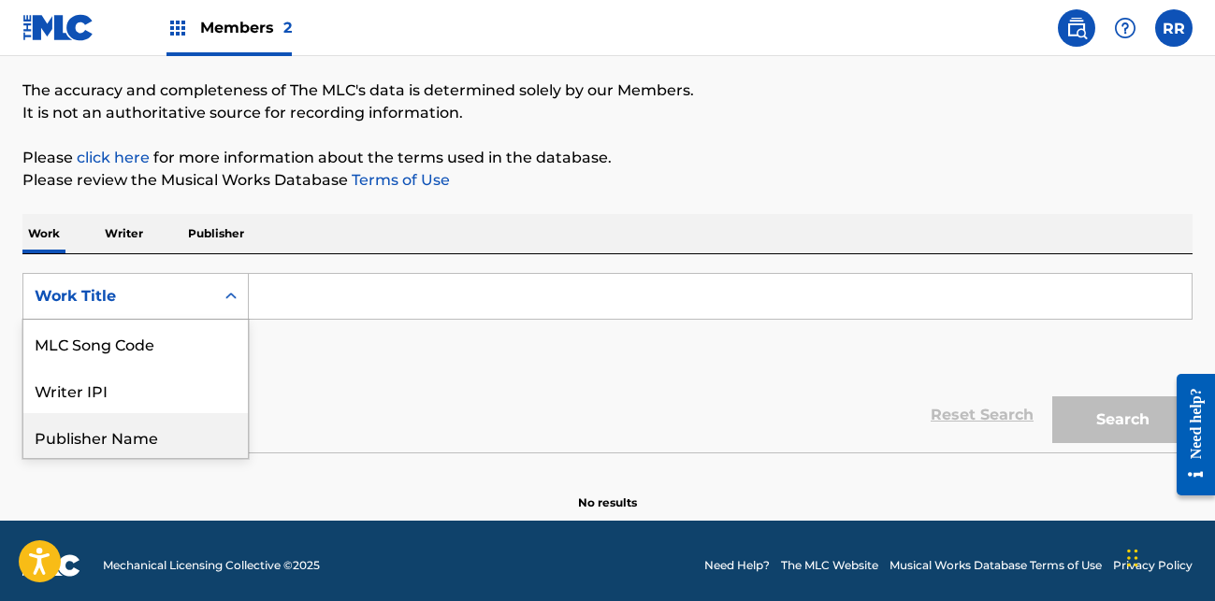
click at [137, 441] on div "Publisher Name" at bounding box center [135, 436] width 225 height 47
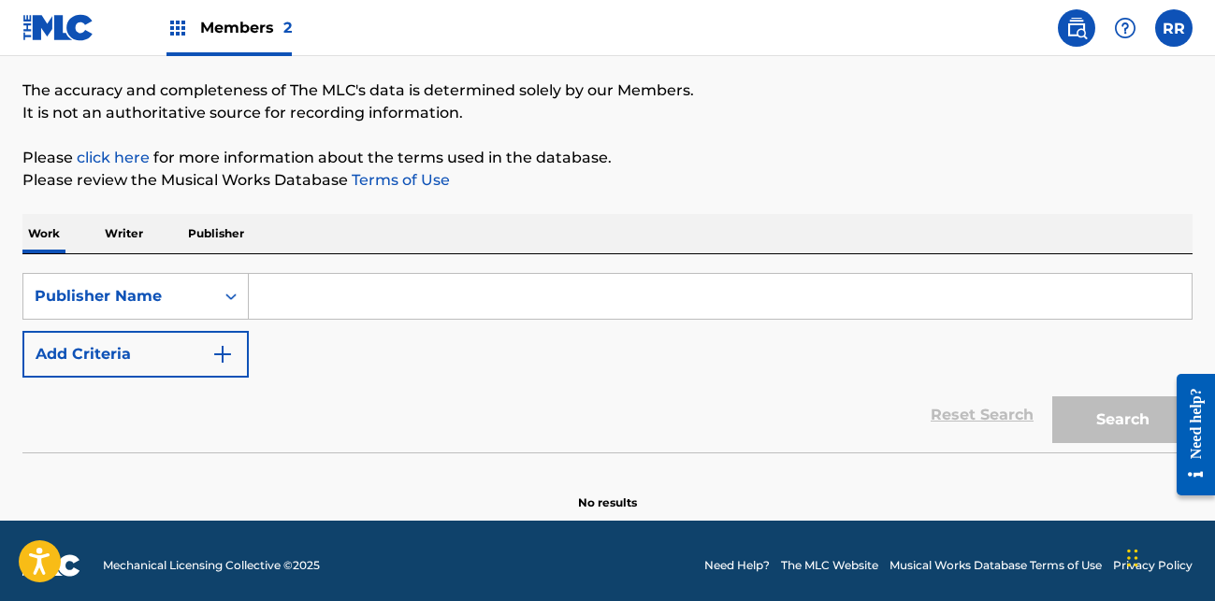
click at [294, 297] on input "Search Form" at bounding box center [720, 296] width 943 height 45
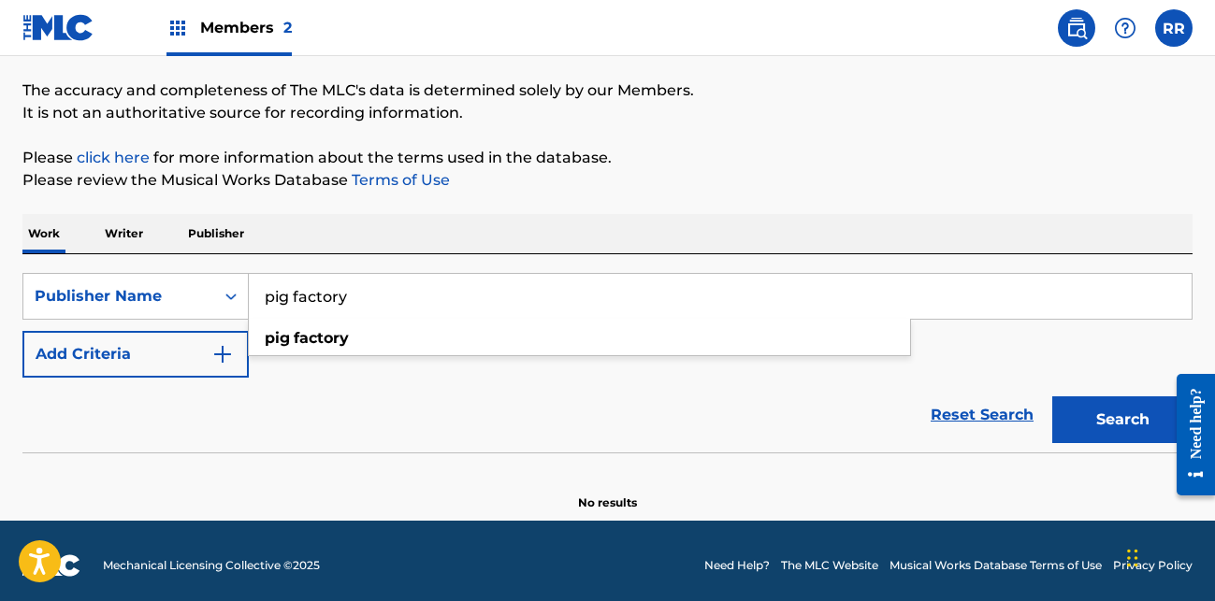
type input "pig factory"
click at [1052, 397] on button "Search" at bounding box center [1122, 420] width 140 height 47
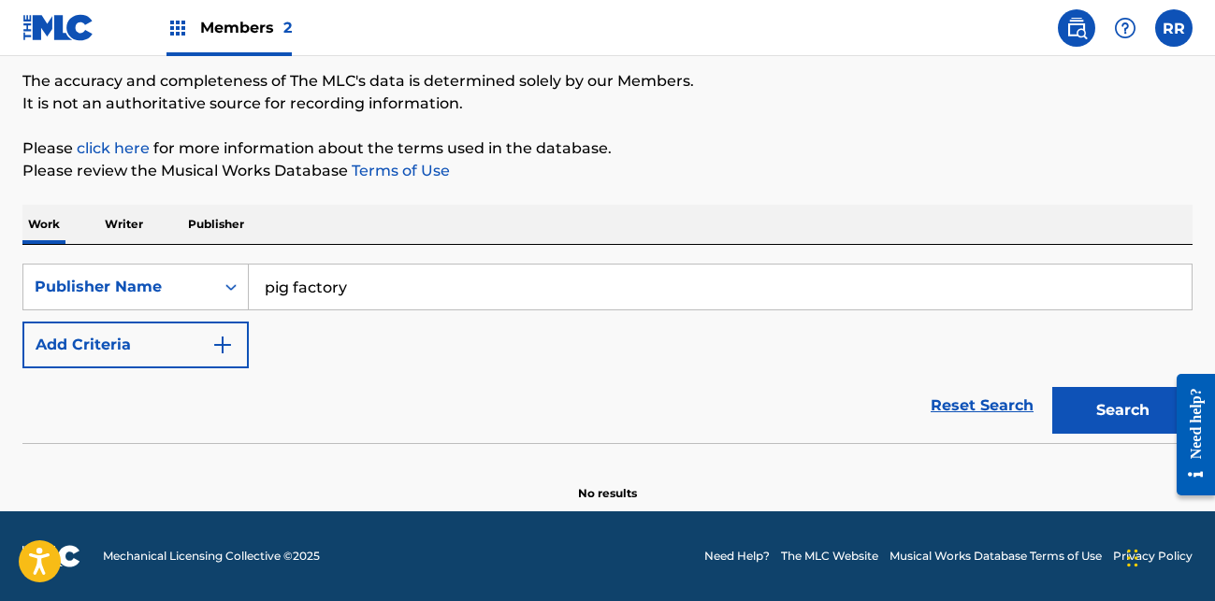
click at [1097, 406] on button "Search" at bounding box center [1122, 410] width 140 height 47
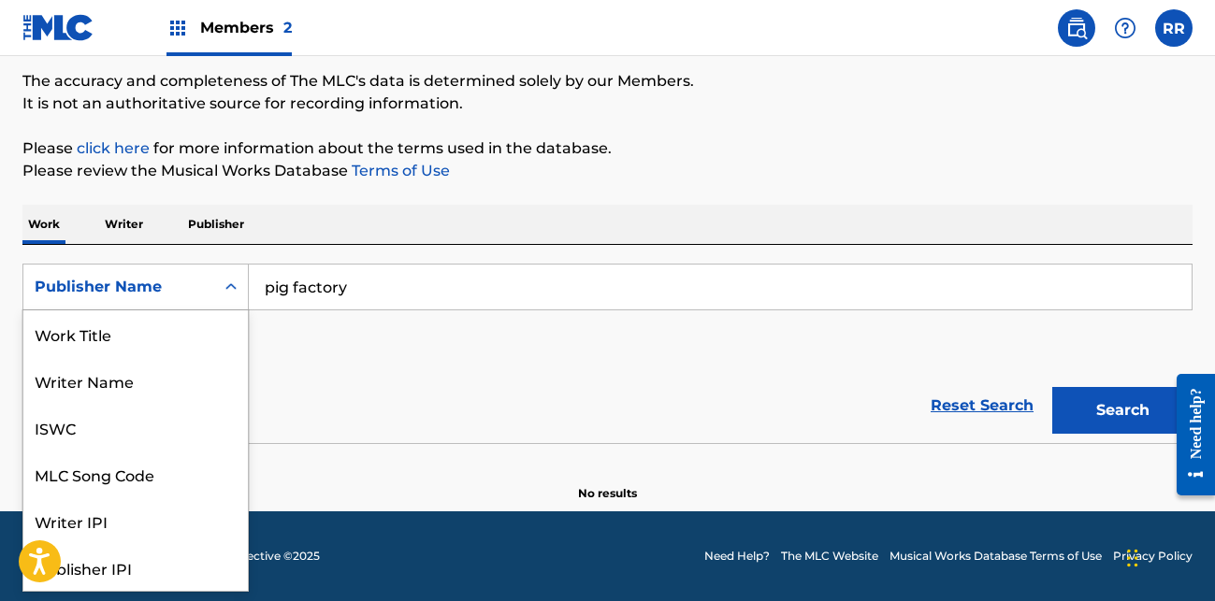
click at [229, 288] on icon "Search Form" at bounding box center [230, 286] width 11 height 7
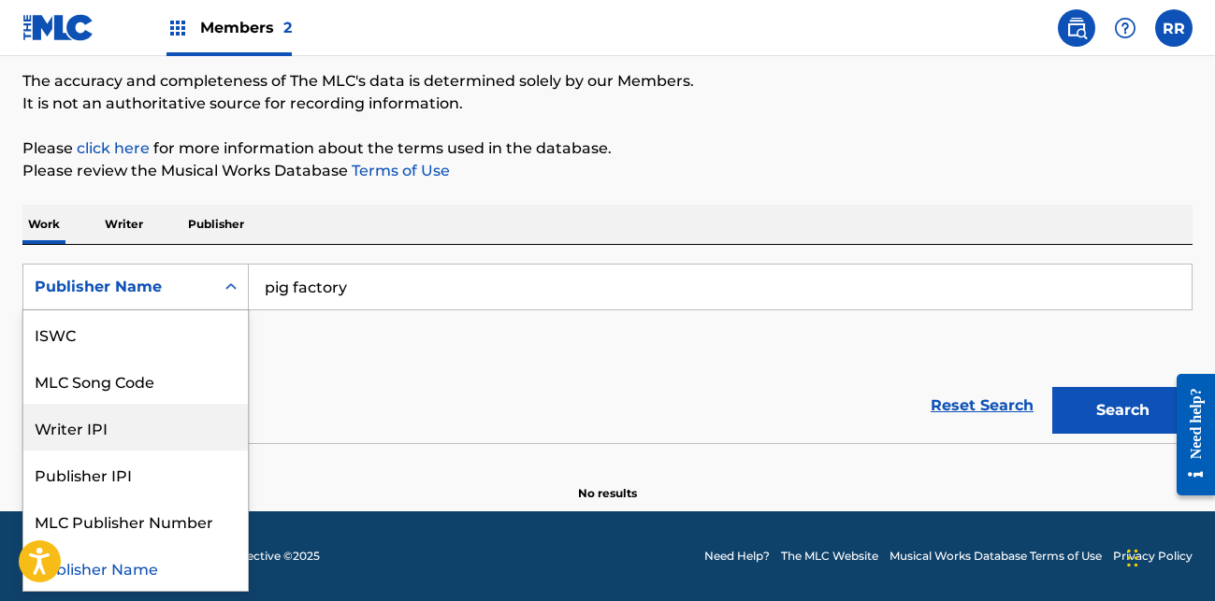
scroll to position [0, 0]
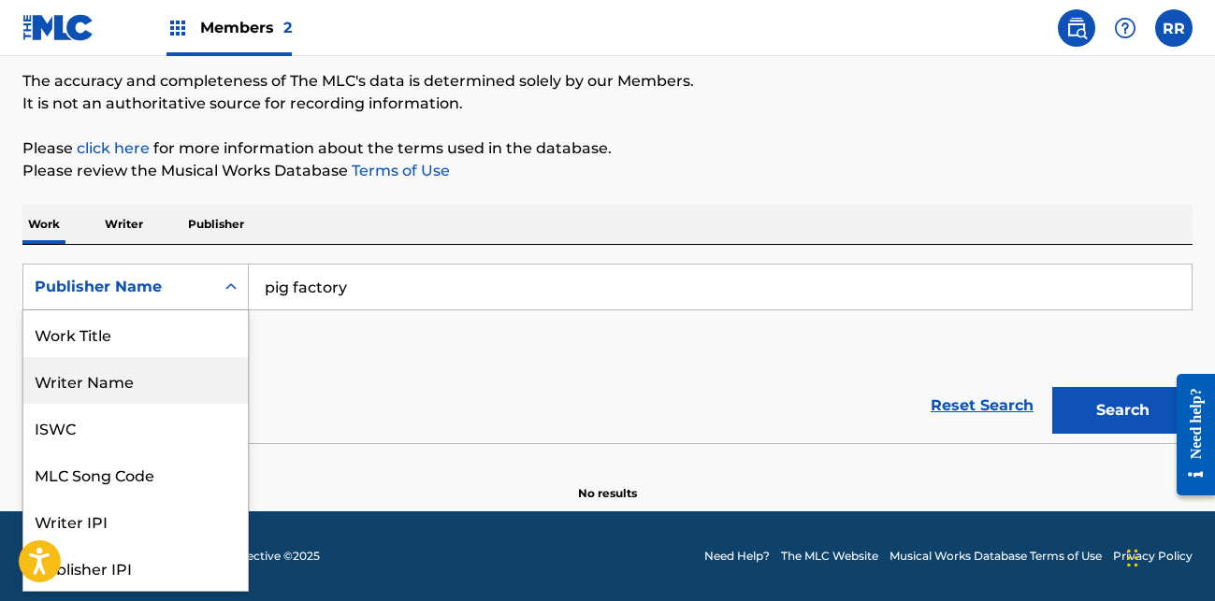
click at [144, 384] on div "Writer Name" at bounding box center [135, 380] width 225 height 47
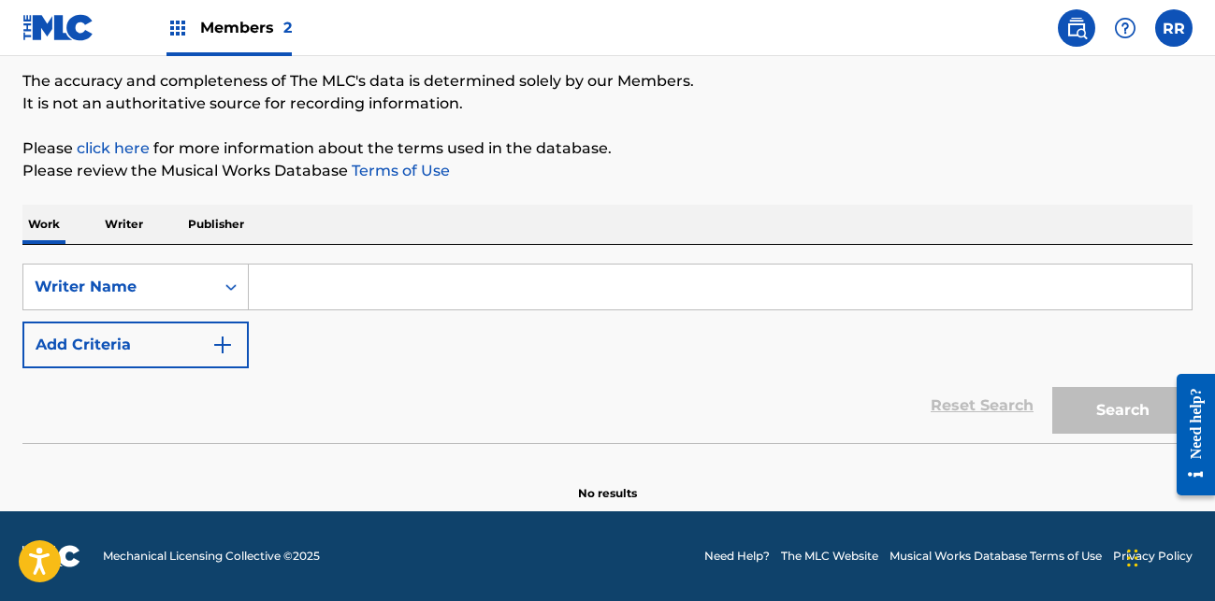
click at [289, 297] on input "Search Form" at bounding box center [720, 287] width 943 height 45
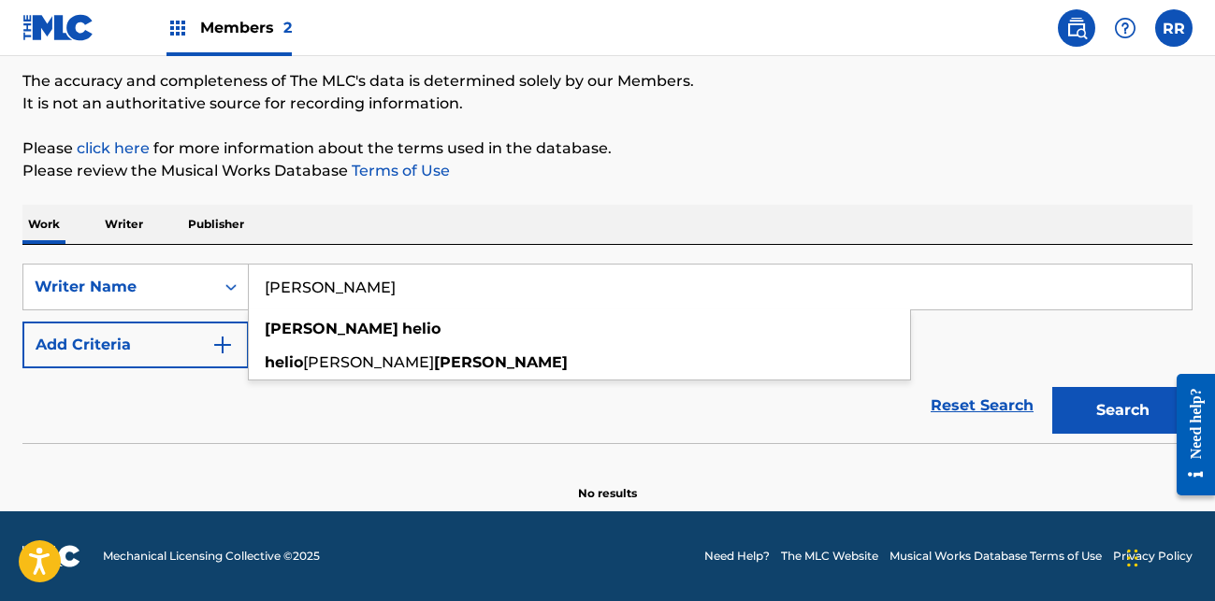
type input "[PERSON_NAME]"
click at [1052, 387] on button "Search" at bounding box center [1122, 410] width 140 height 47
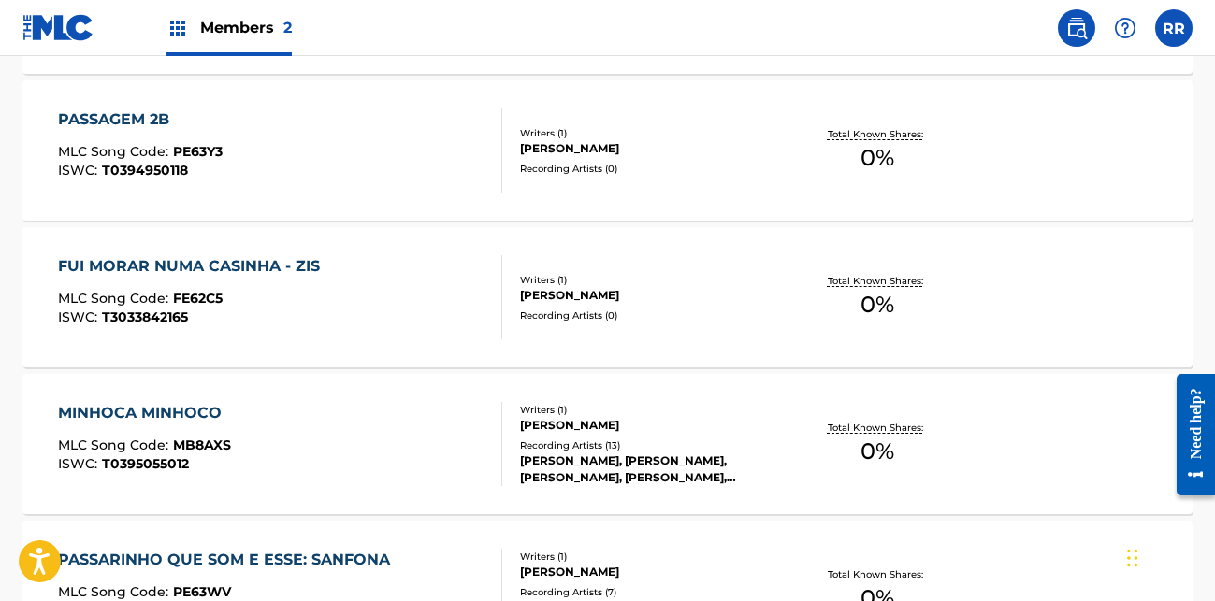
scroll to position [994, 0]
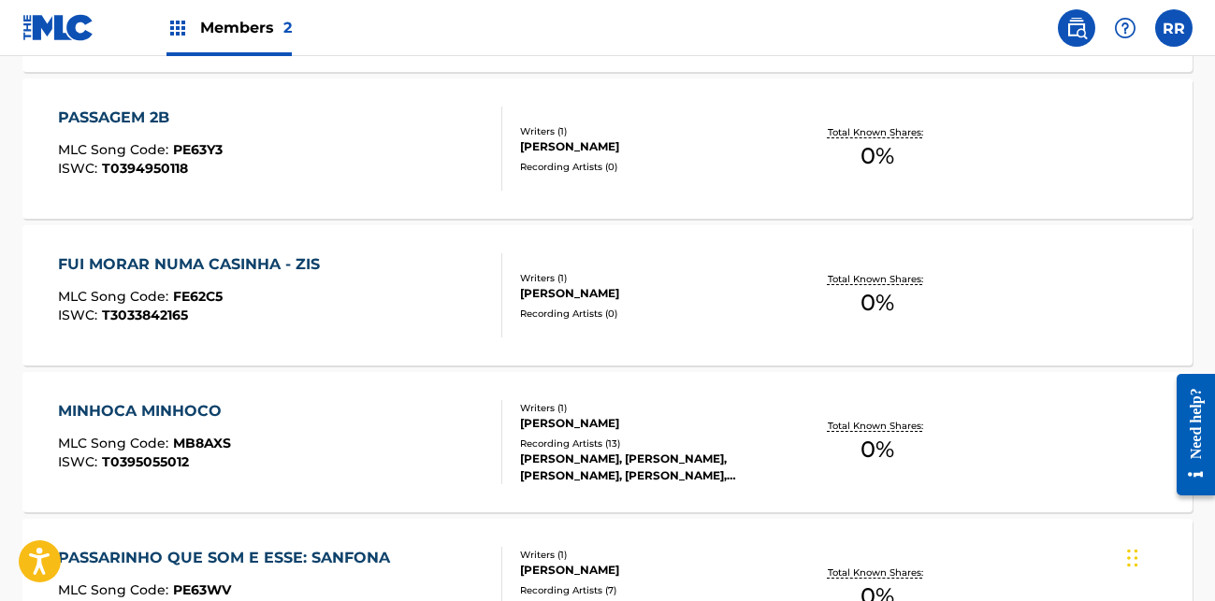
click at [369, 395] on div "MINHOCA MINHOCO MLC Song Code : MB8AXS ISWC : T0395055012 Writers ( 1 ) [PERSON…" at bounding box center [607, 442] width 1170 height 140
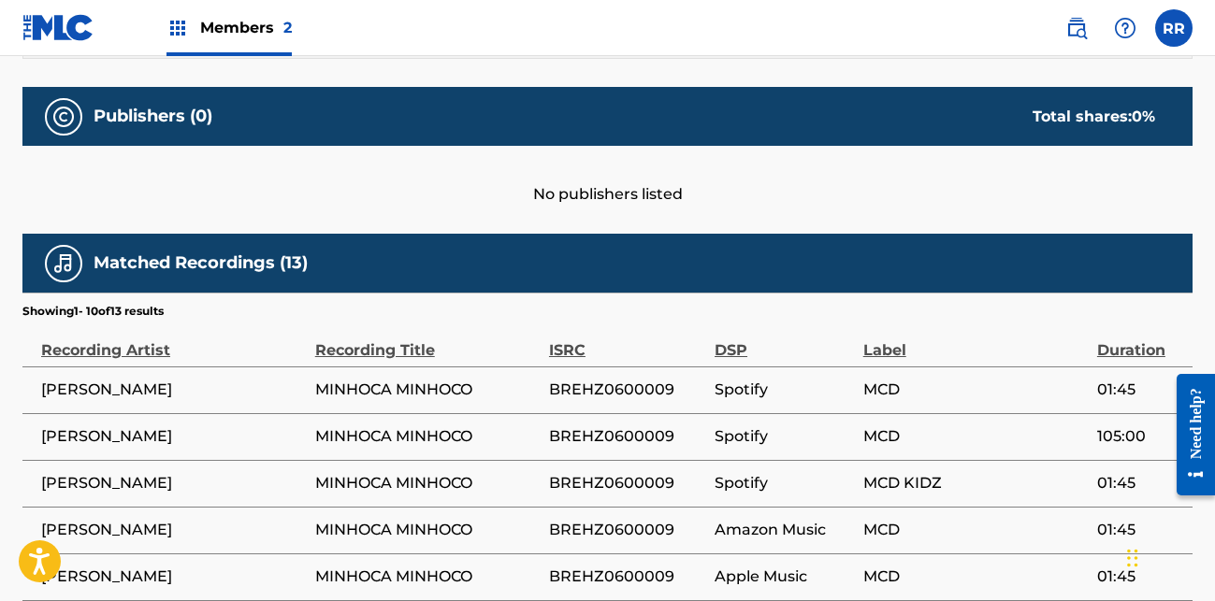
scroll to position [1206, 0]
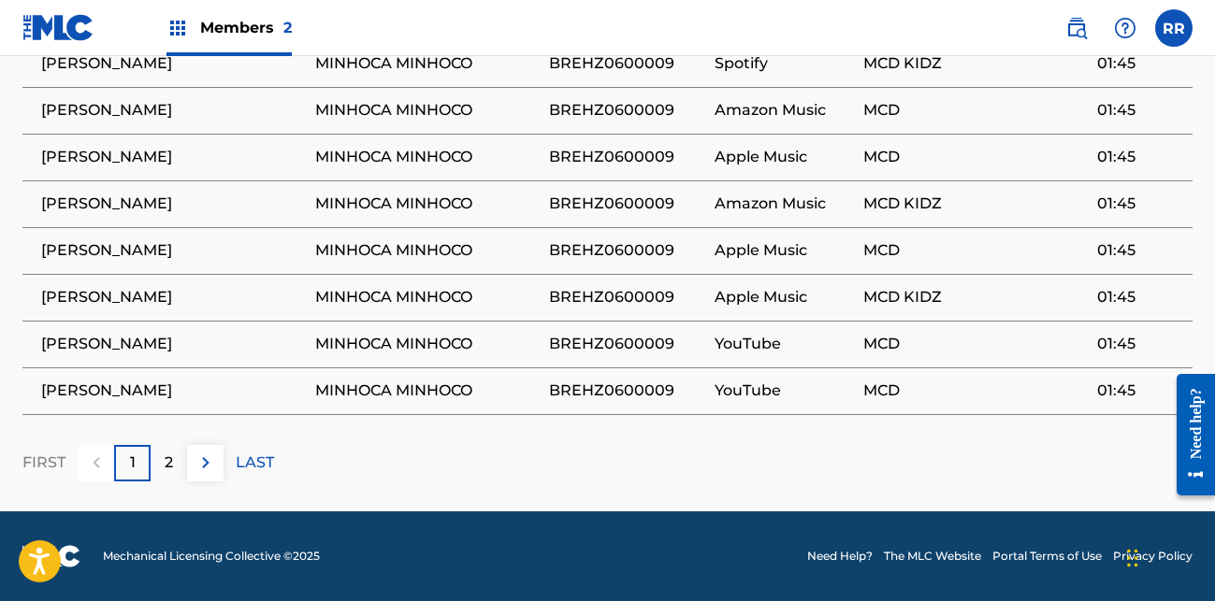
click at [165, 457] on p "2" at bounding box center [169, 463] width 8 height 22
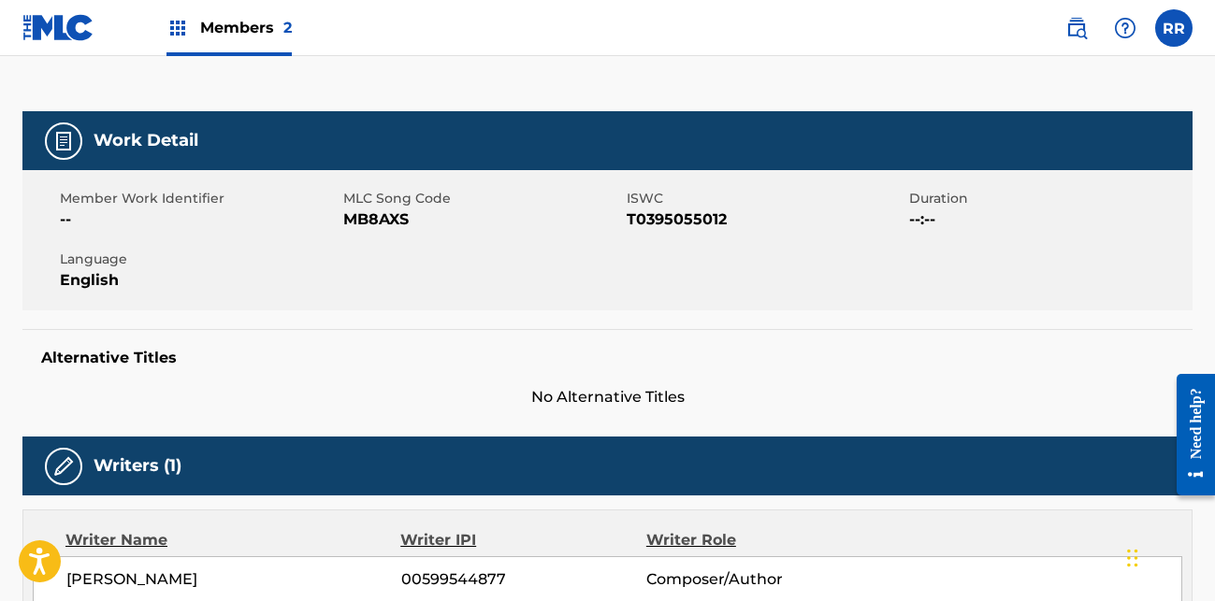
scroll to position [224, 0]
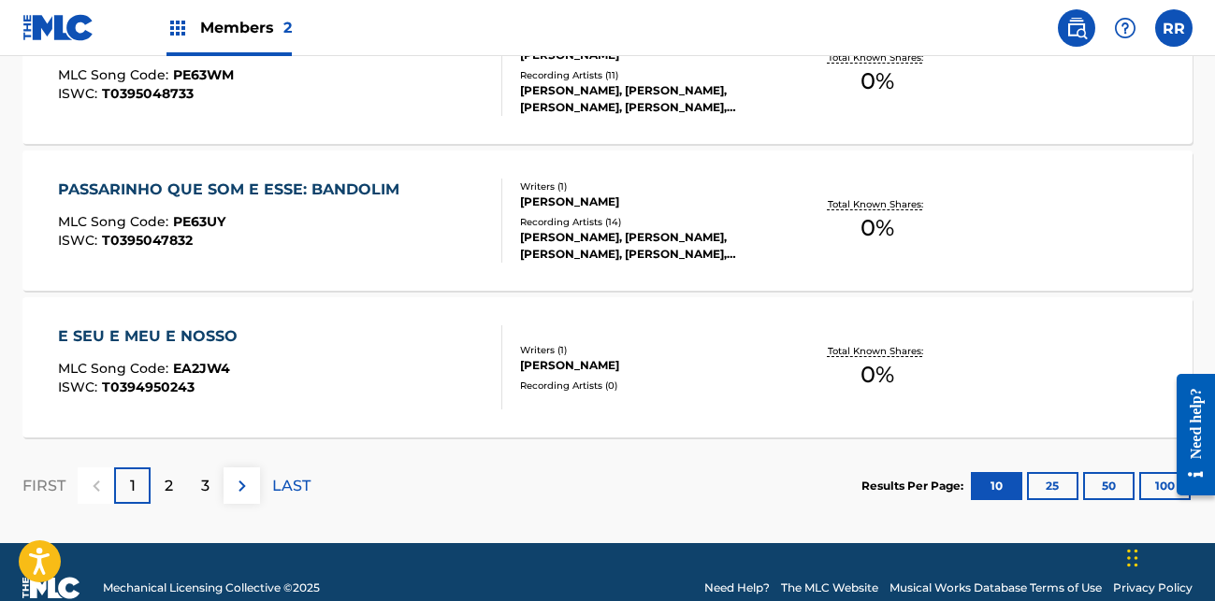
scroll to position [1688, 0]
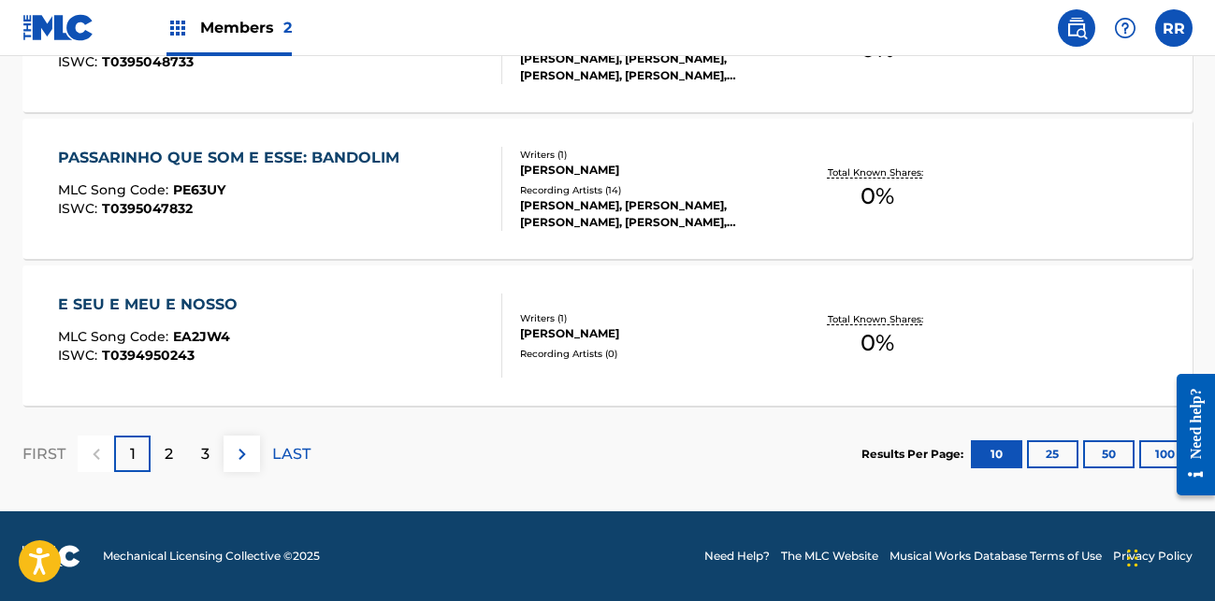
click at [200, 309] on div "E SEU E MEU E NOSSO" at bounding box center [152, 305] width 189 height 22
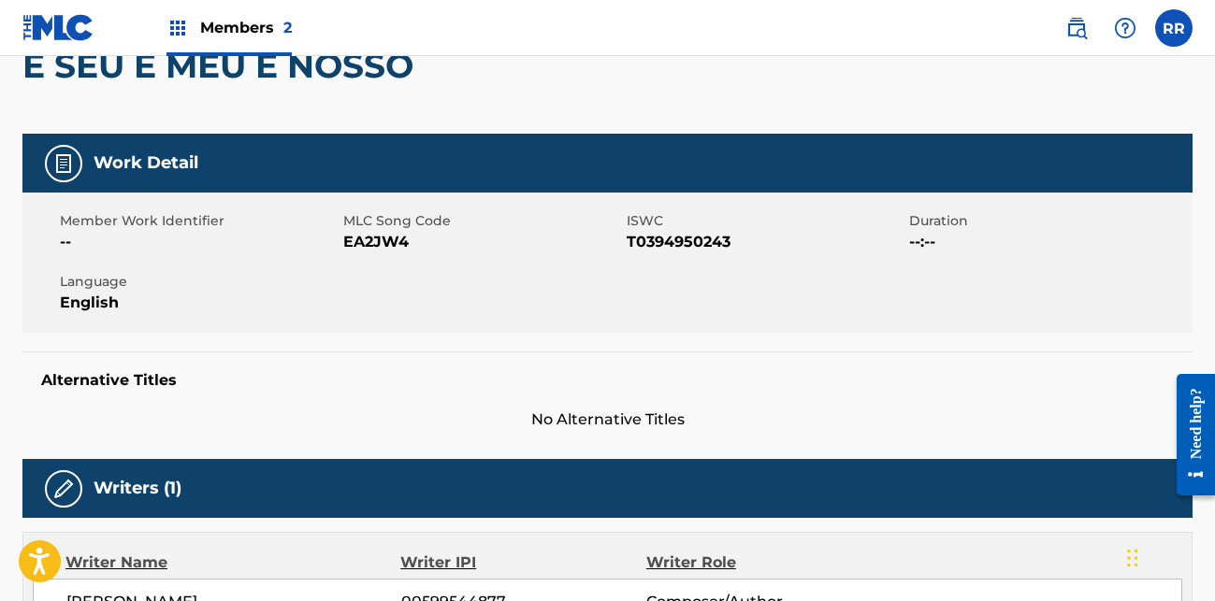
scroll to position [187, 0]
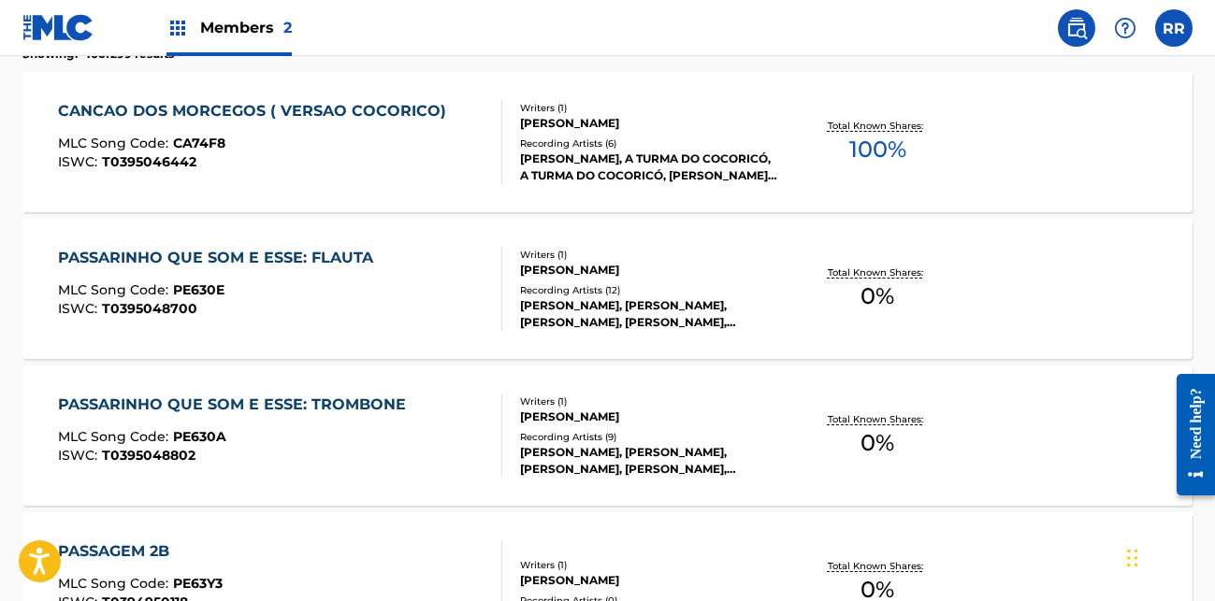
scroll to position [561, 0]
click at [418, 156] on div "ISWC : T0395046442" at bounding box center [257, 161] width 398 height 14
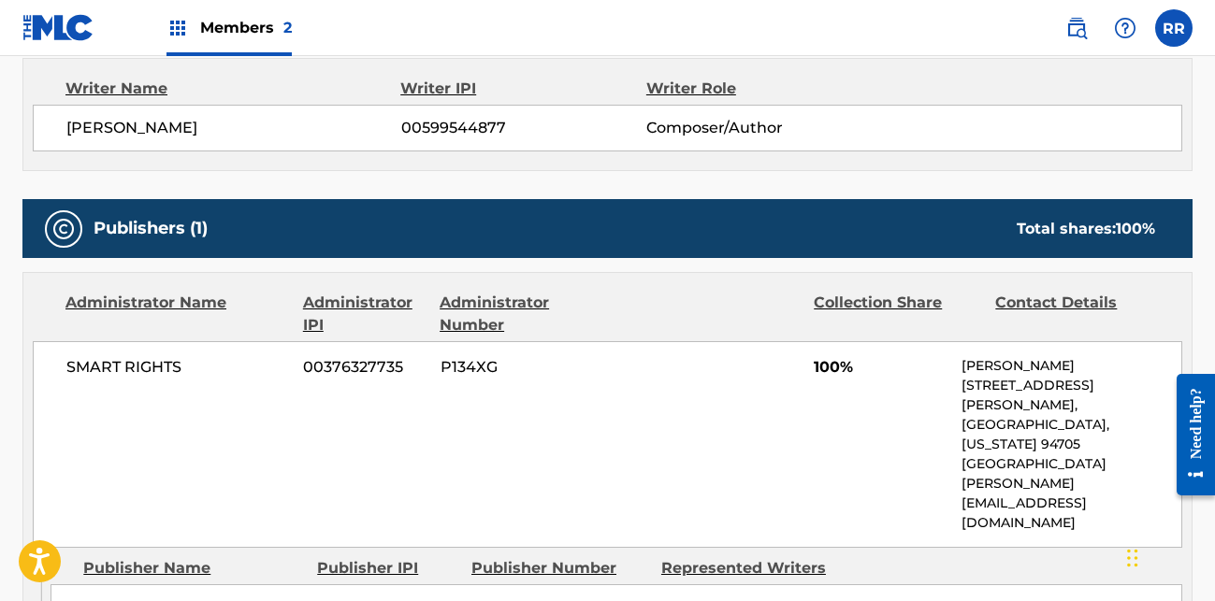
scroll to position [748, 0]
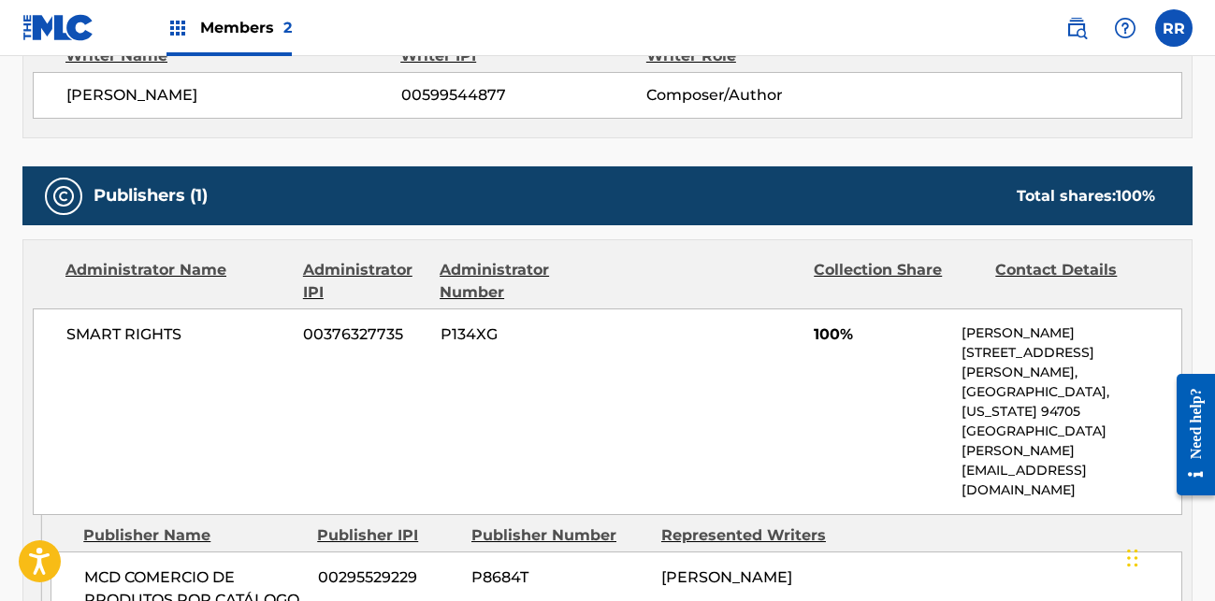
click at [133, 333] on span "SMART RIGHTS" at bounding box center [177, 335] width 223 height 22
copy div "SMART RIGHTS"
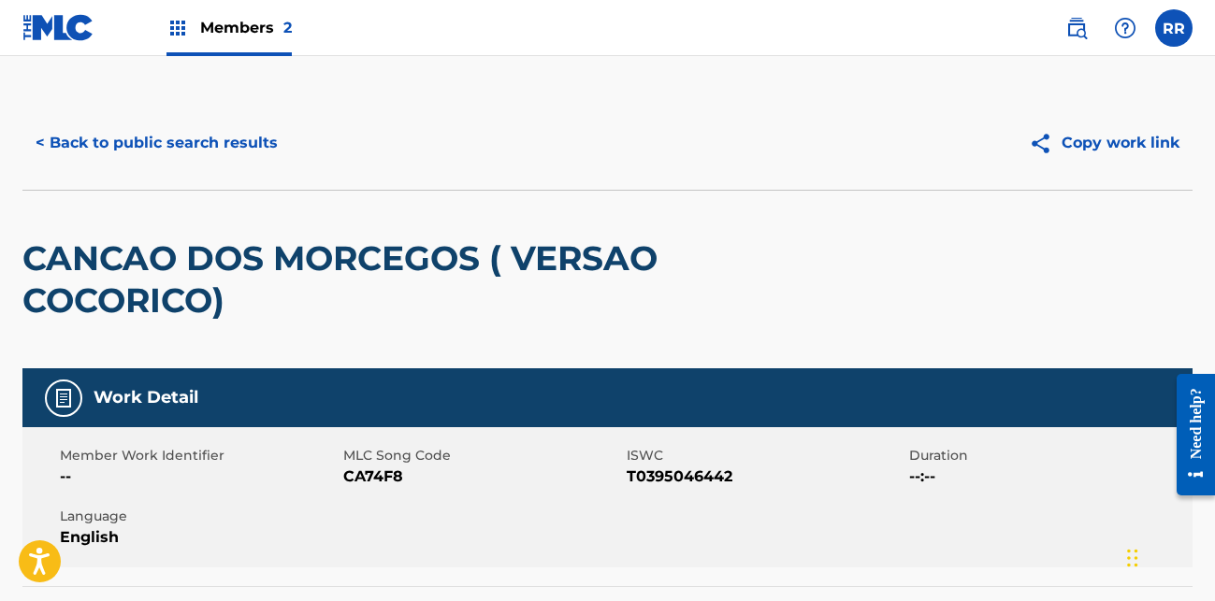
scroll to position [0, 0]
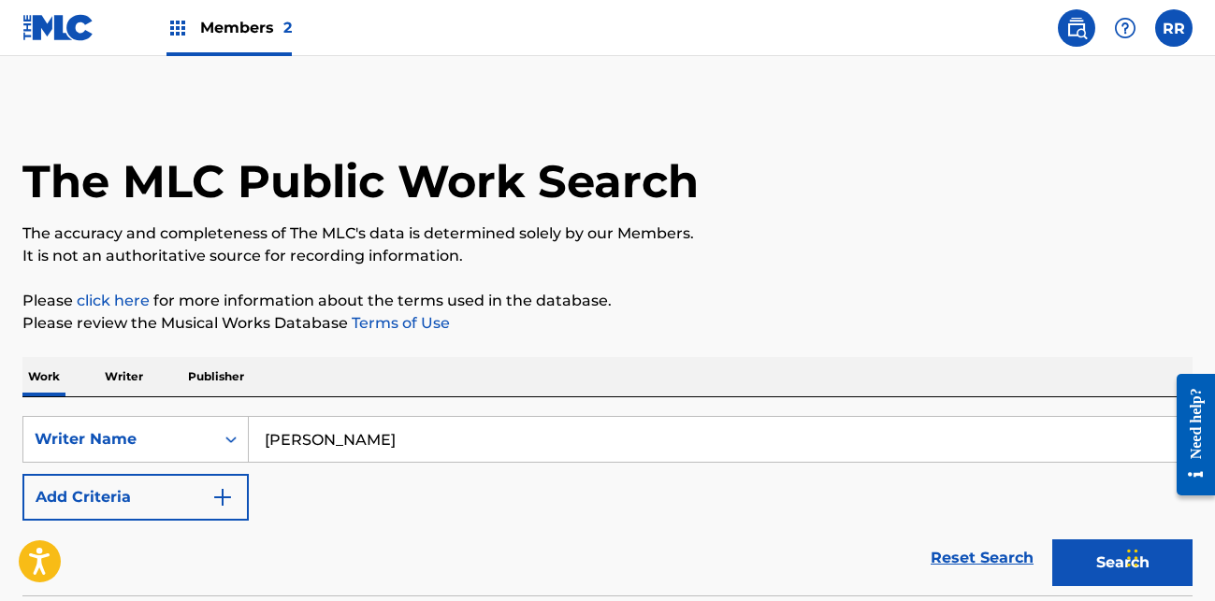
click at [221, 494] on img "Search Form" at bounding box center [222, 497] width 22 height 22
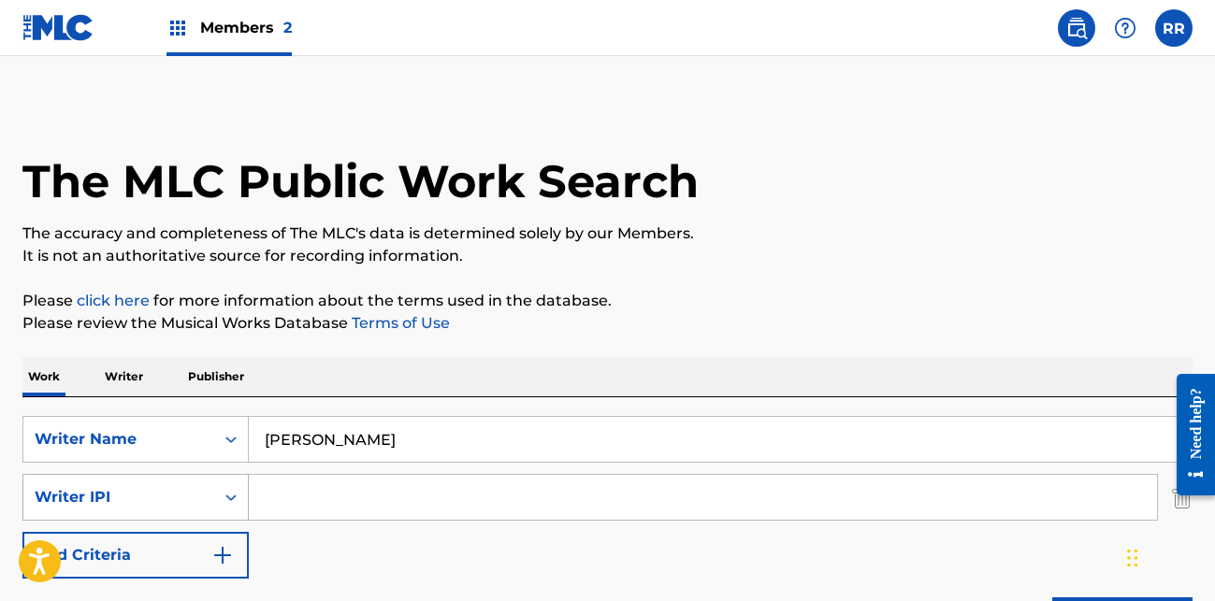
click at [182, 492] on div "Writer IPI" at bounding box center [119, 497] width 168 height 22
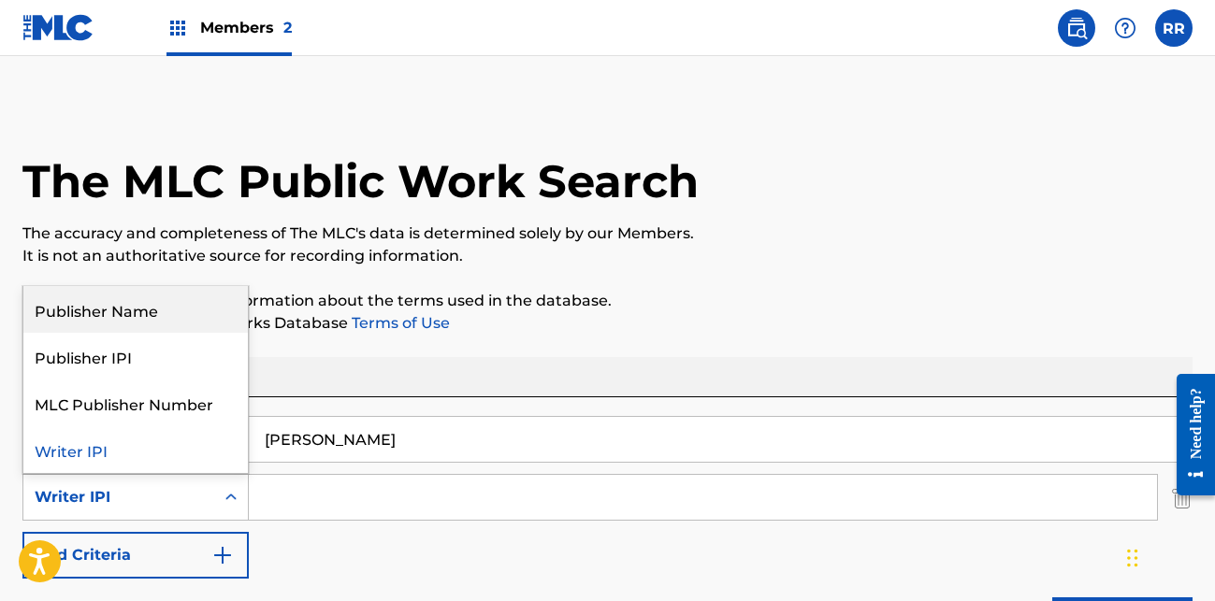
click at [99, 310] on div "Publisher Name" at bounding box center [135, 309] width 225 height 47
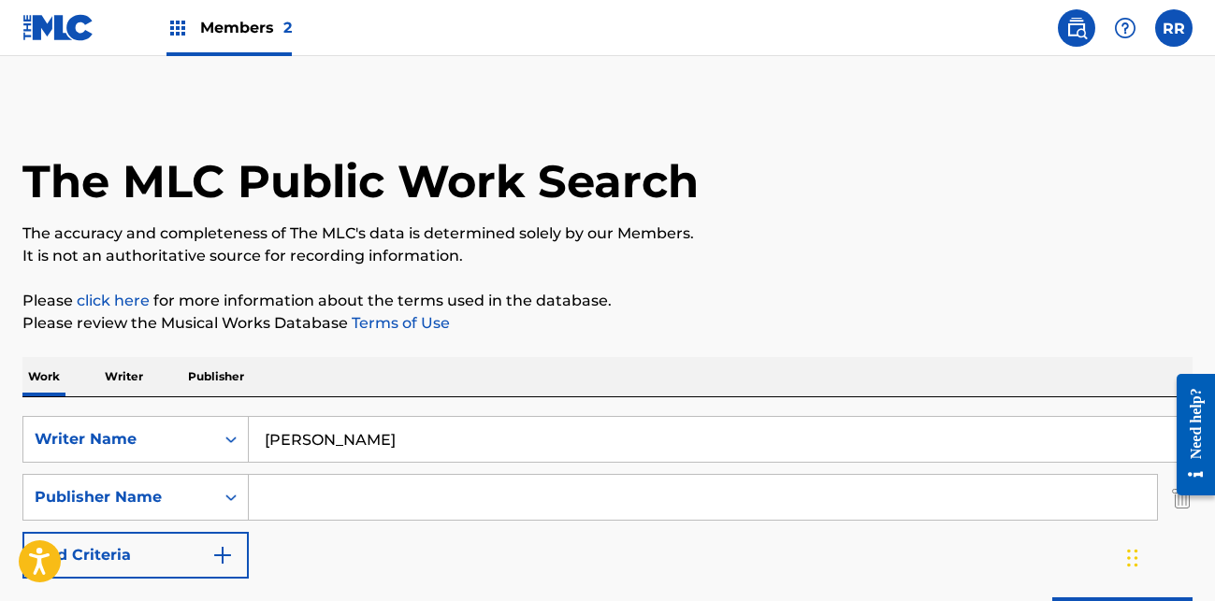
paste input "SMART RIGHTS"
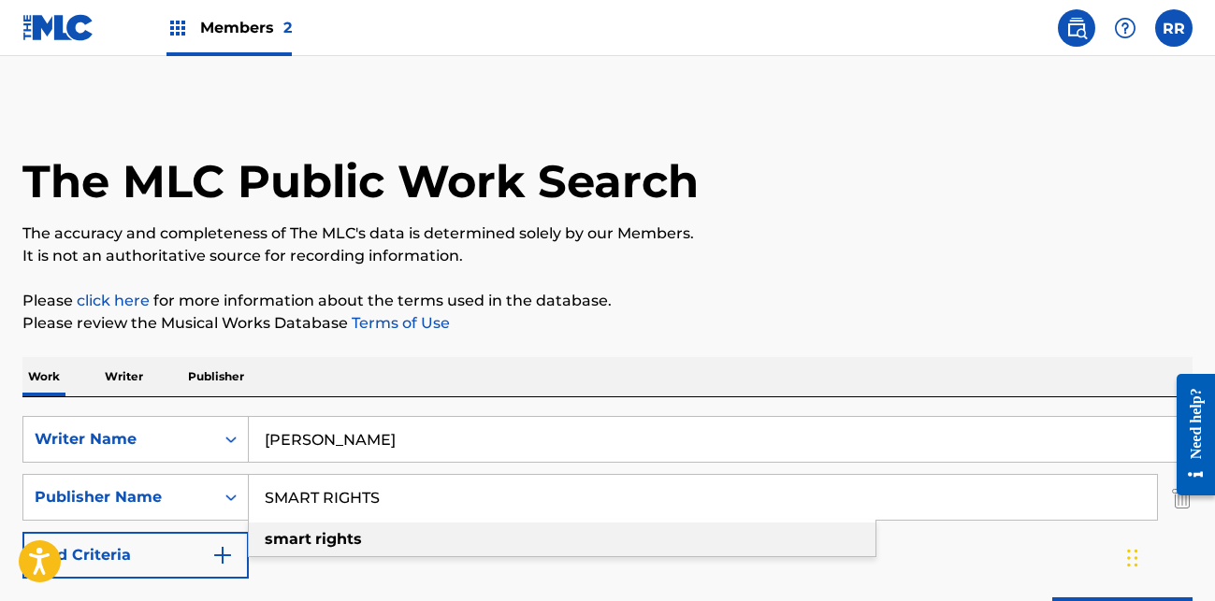
click at [336, 548] on div "smart rights" at bounding box center [562, 540] width 627 height 34
type input "smart rights"
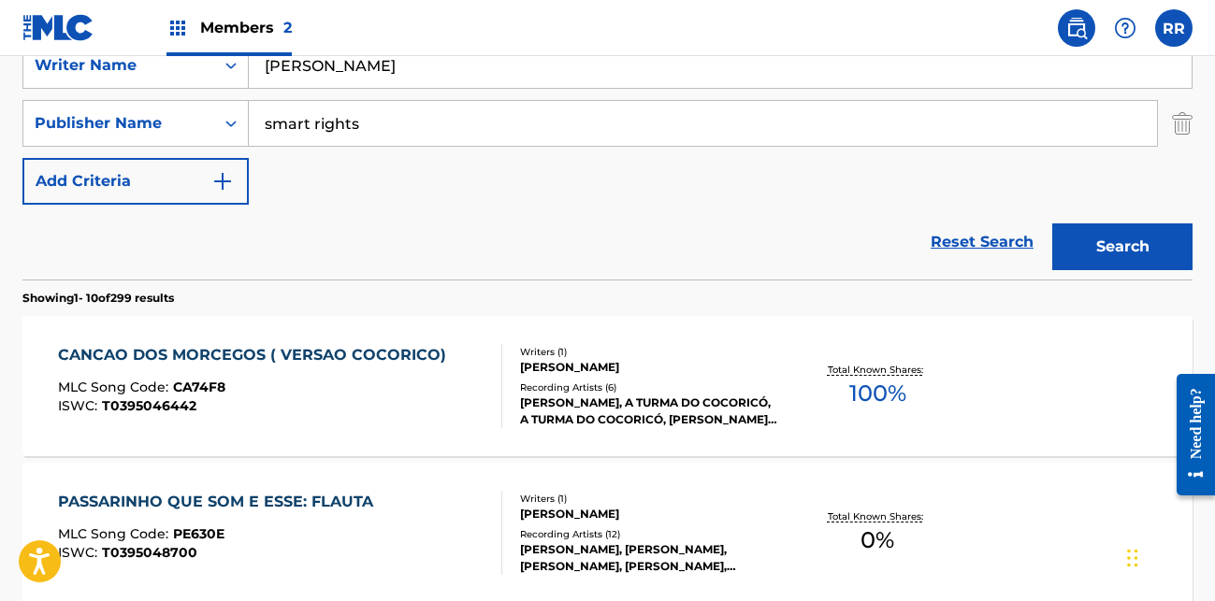
click at [1095, 239] on button "Search" at bounding box center [1122, 247] width 140 height 47
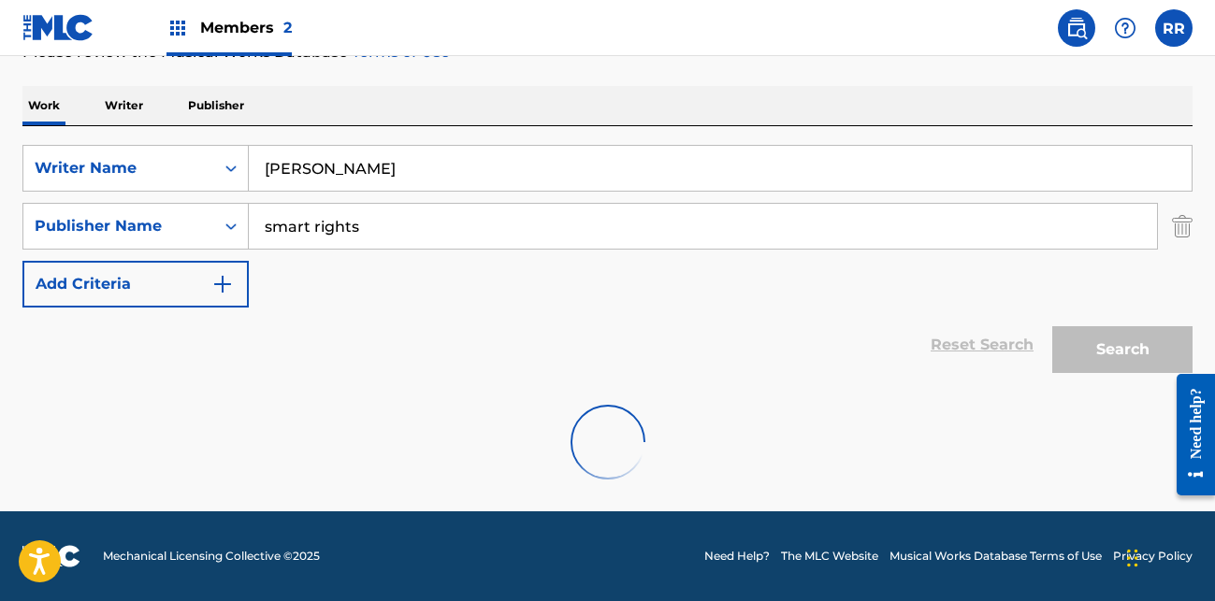
scroll to position [210, 0]
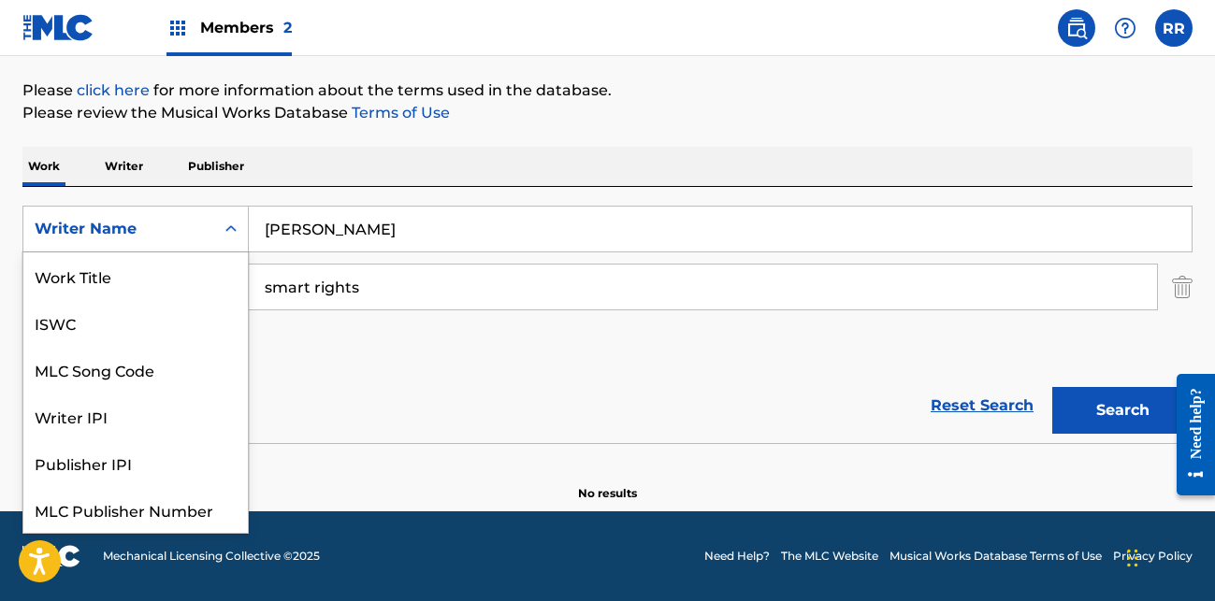
click at [233, 236] on icon "Search Form" at bounding box center [231, 229] width 19 height 19
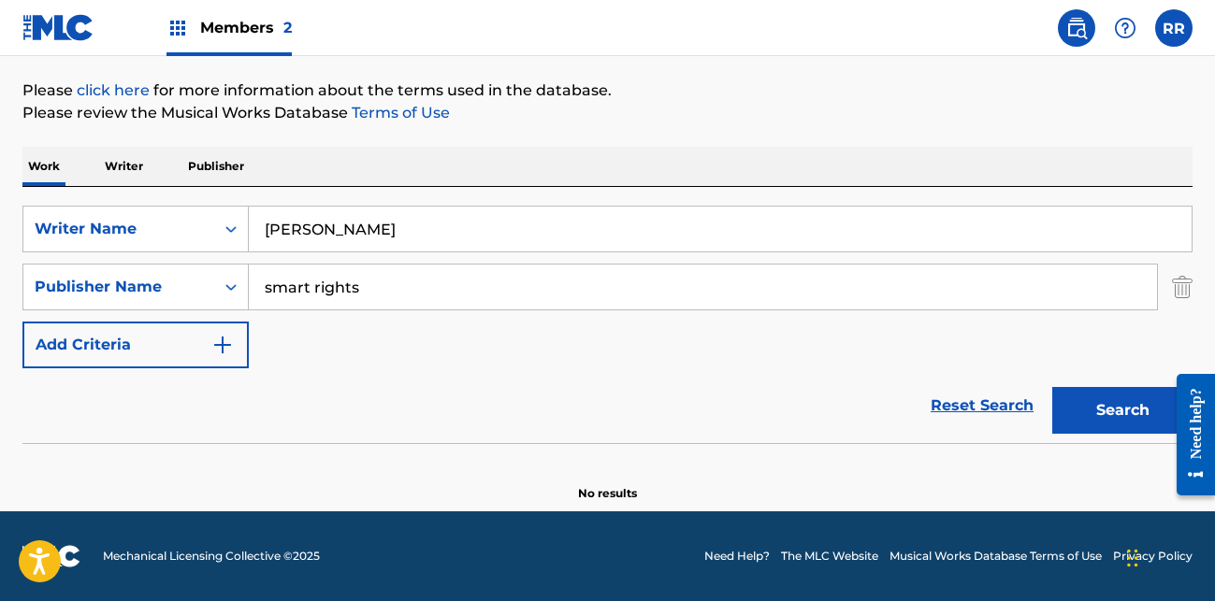
click at [343, 181] on div "Work Writer Publisher" at bounding box center [607, 166] width 1170 height 39
click at [235, 167] on p "Publisher" at bounding box center [215, 166] width 67 height 39
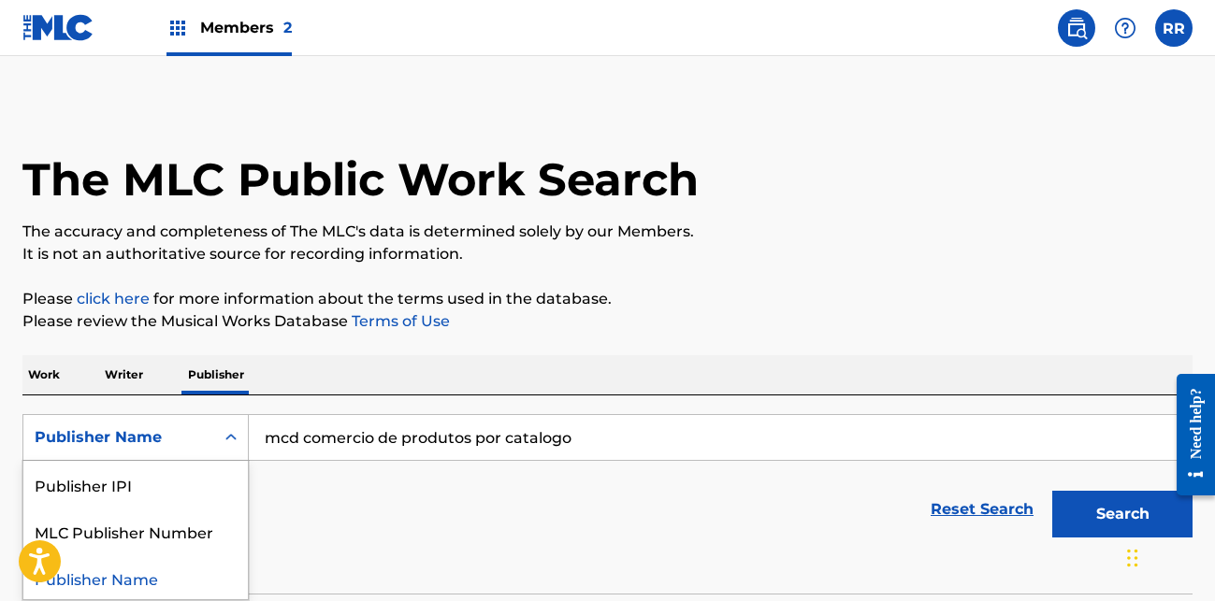
click at [228, 442] on icon "Search Form" at bounding box center [231, 437] width 19 height 19
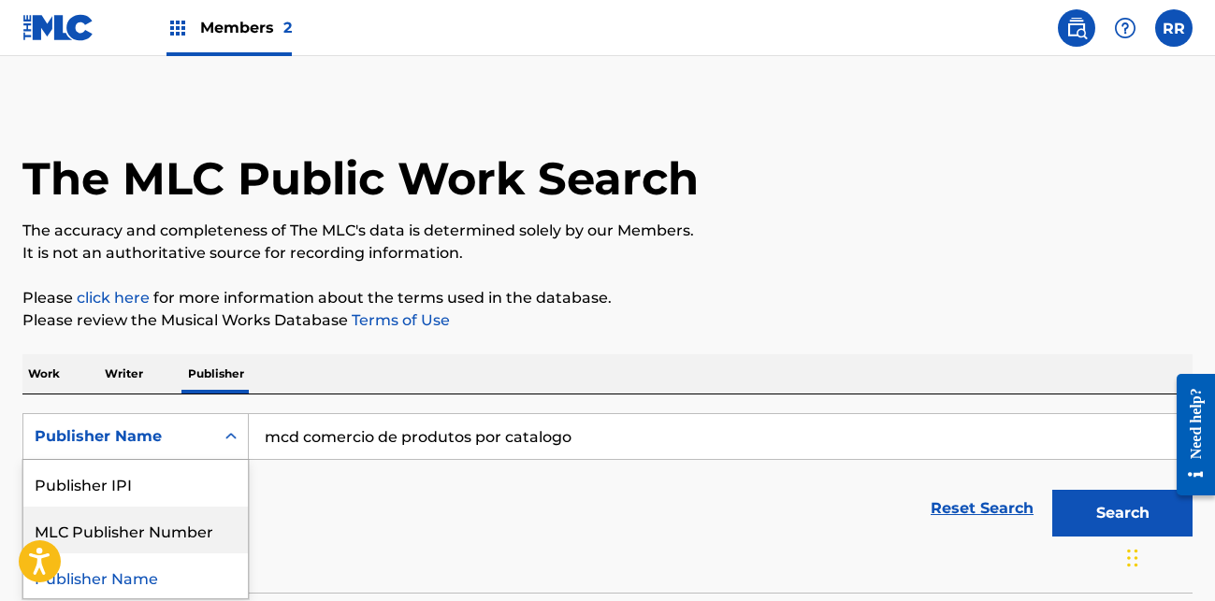
scroll to position [2, 0]
click at [216, 569] on div "Publisher Name" at bounding box center [135, 575] width 225 height 47
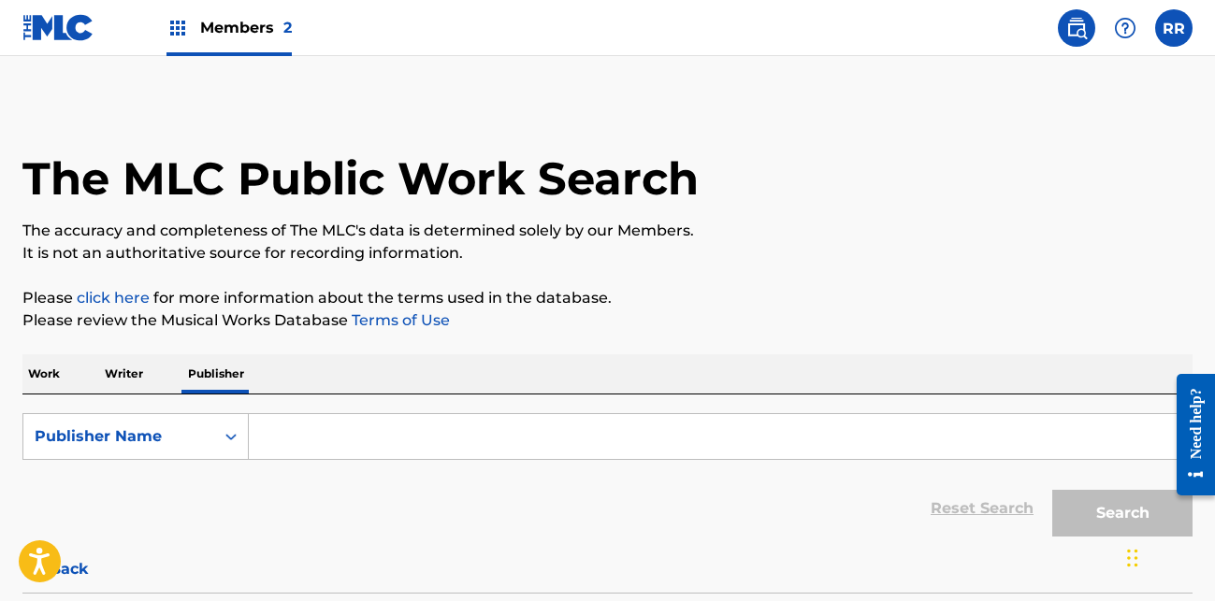
click at [363, 435] on input "Search Form" at bounding box center [720, 436] width 943 height 45
drag, startPoint x: 363, startPoint y: 435, endPoint x: 323, endPoint y: 434, distance: 40.2
click at [323, 434] on input "Search Form" at bounding box center [720, 436] width 943 height 45
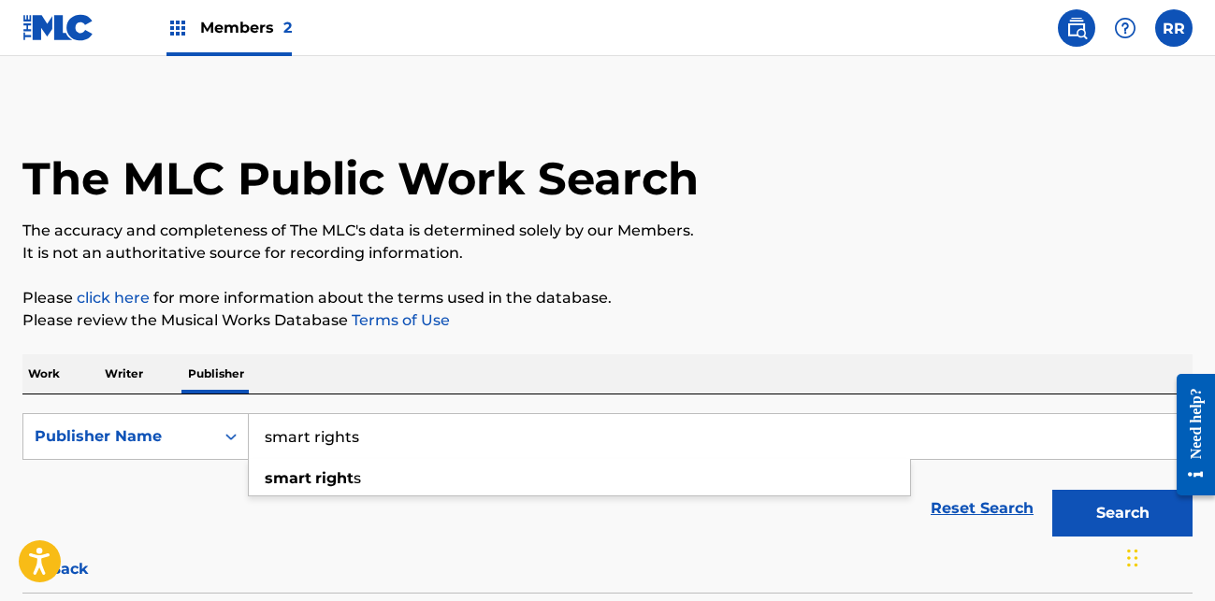
type input "smart rights"
click at [1052, 490] on button "Search" at bounding box center [1122, 513] width 140 height 47
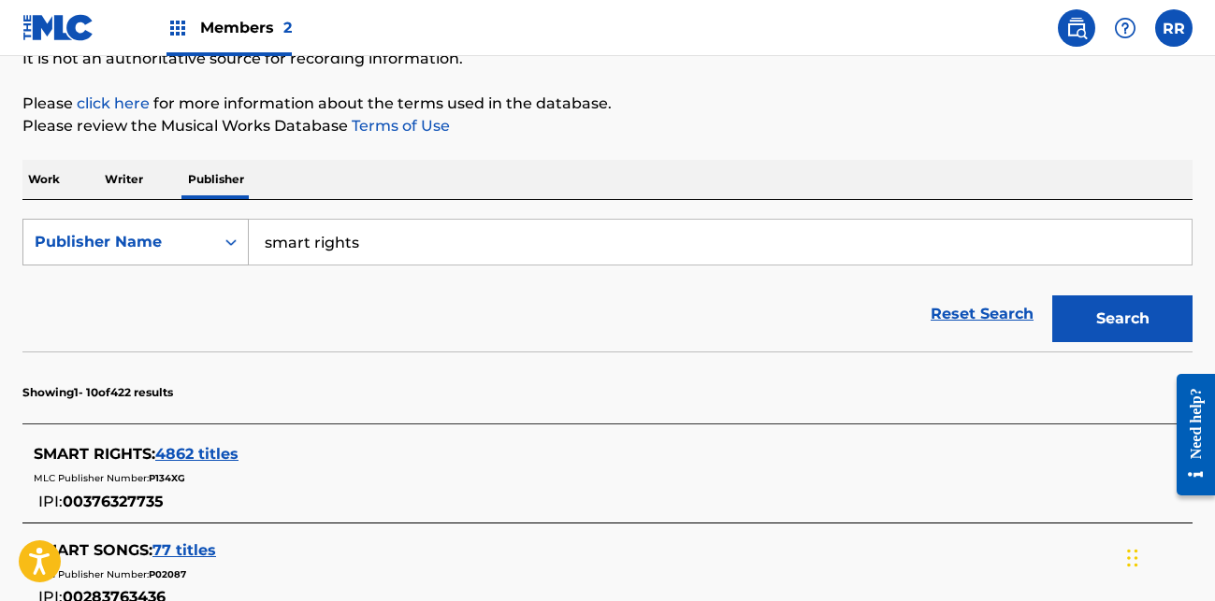
scroll to position [190, 0]
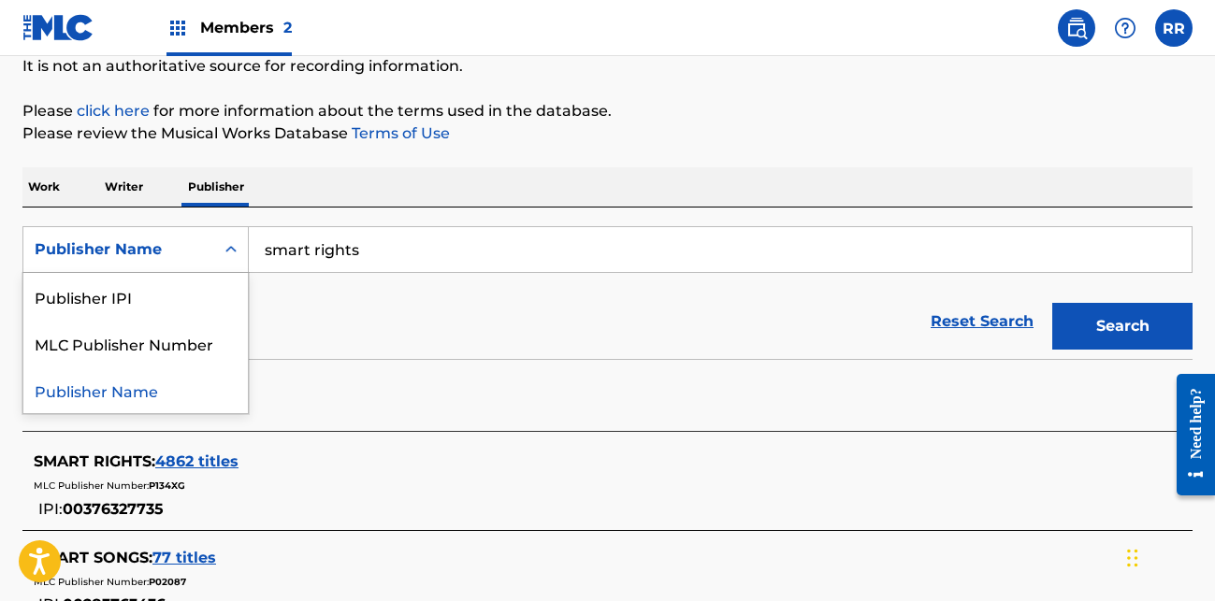
click at [237, 247] on icon "Search Form" at bounding box center [231, 249] width 19 height 19
click at [296, 318] on div "Reset Search Search" at bounding box center [607, 321] width 1170 height 75
click at [137, 187] on p "Writer" at bounding box center [124, 186] width 50 height 39
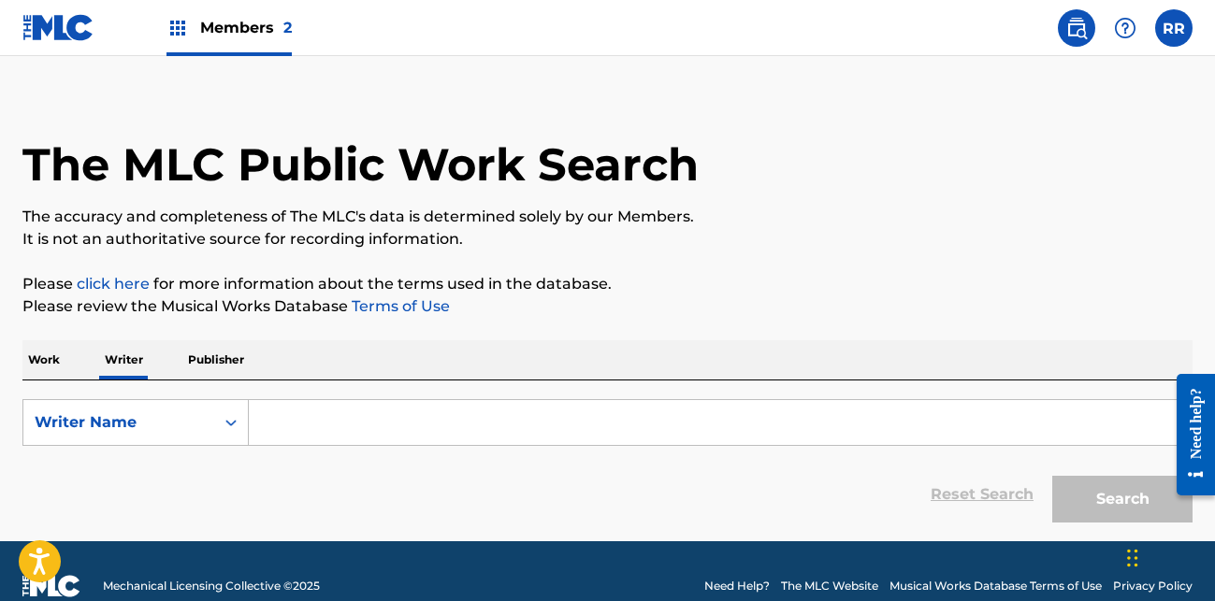
scroll to position [47, 0]
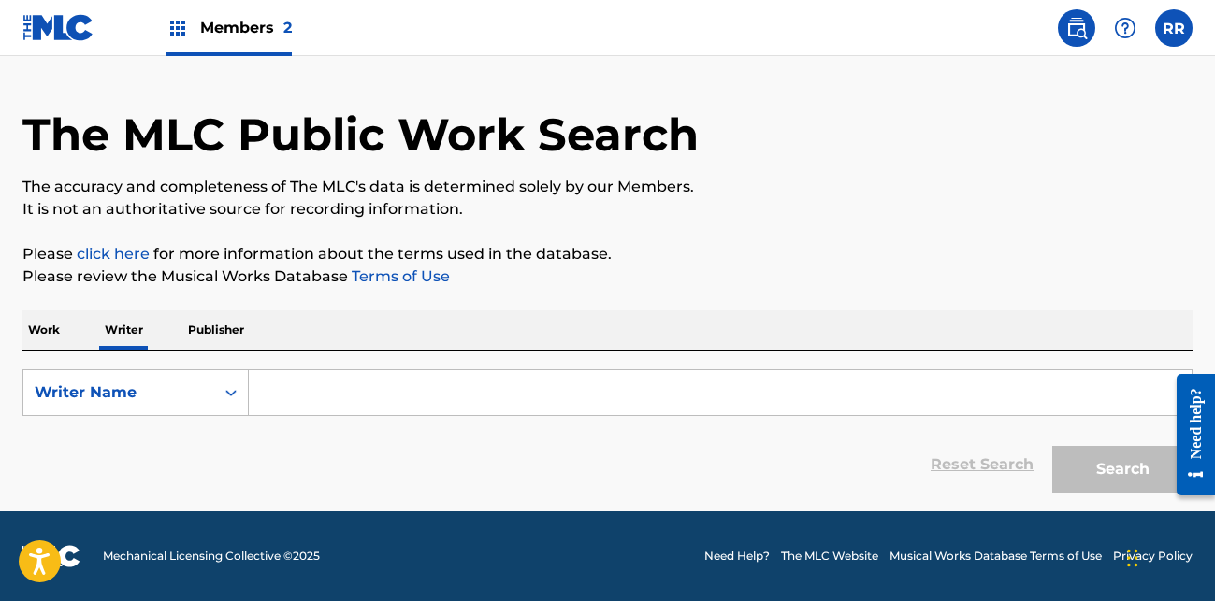
click at [298, 388] on input "Search Form" at bounding box center [720, 392] width 943 height 45
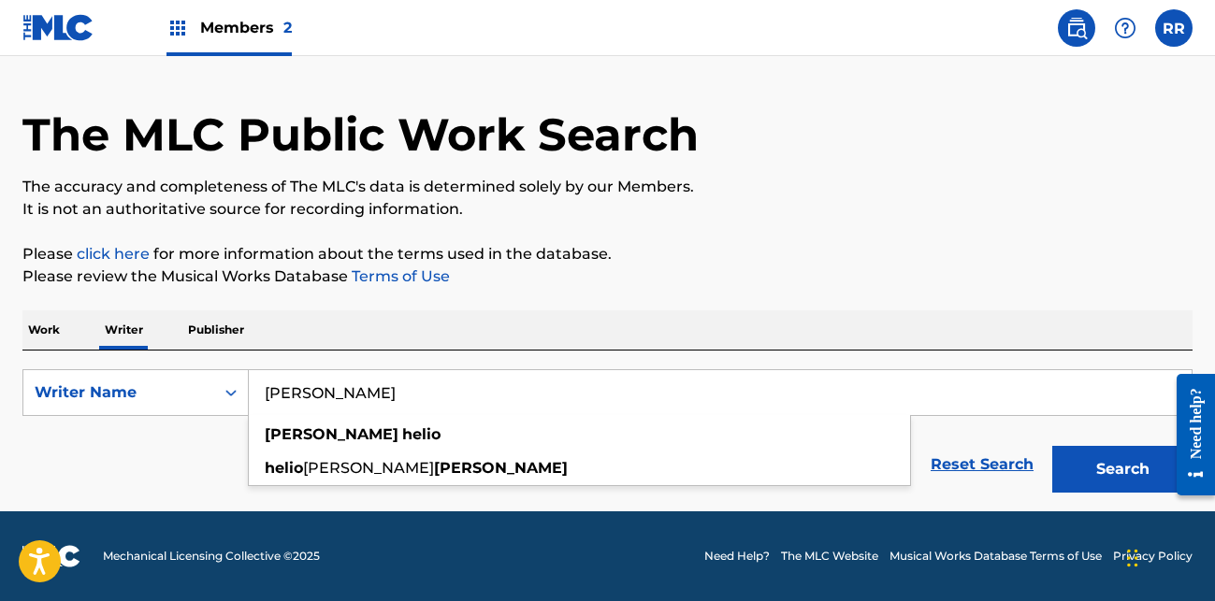
type input "[PERSON_NAME]"
click at [1052, 446] on button "Search" at bounding box center [1122, 469] width 140 height 47
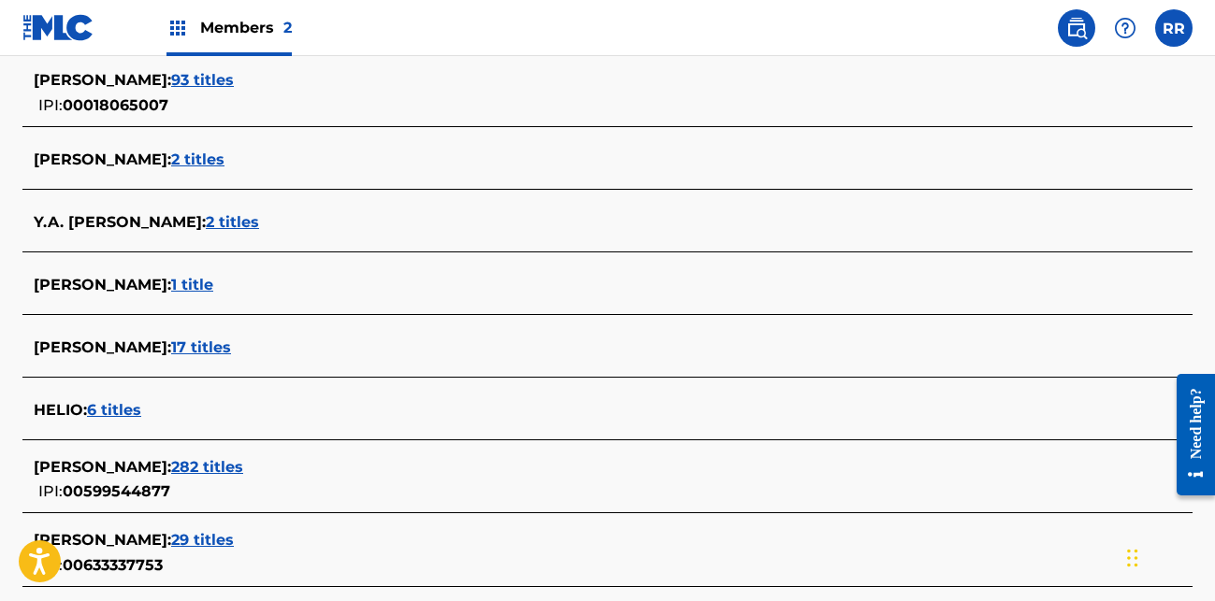
scroll to position [608, 0]
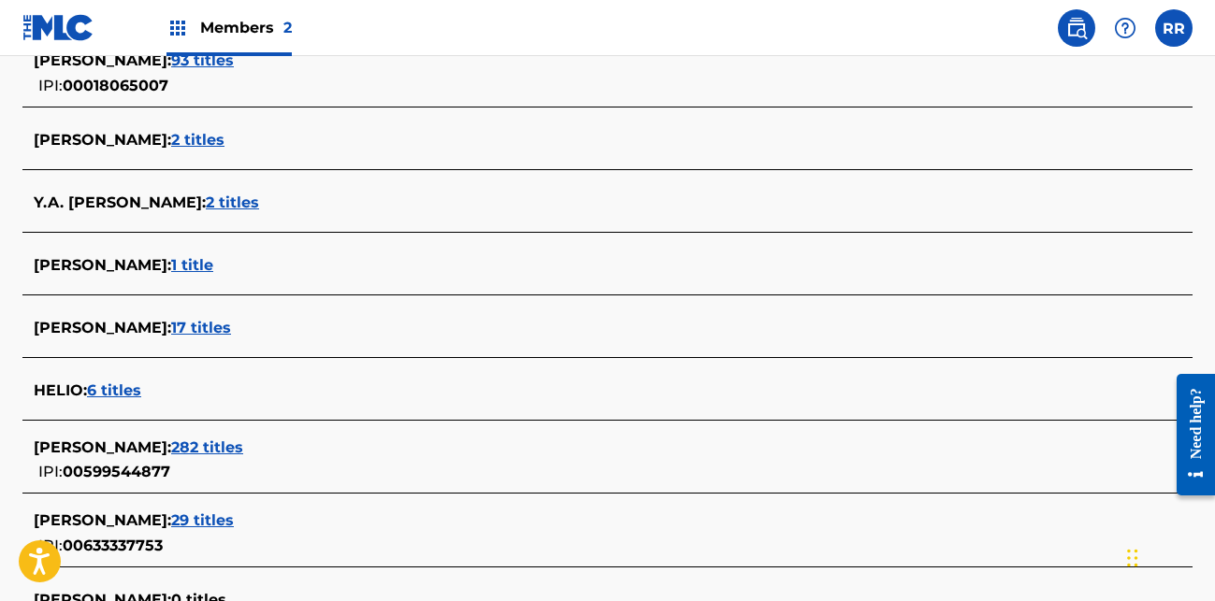
drag, startPoint x: 177, startPoint y: 327, endPoint x: 7, endPoint y: 301, distance: 171.3
click at [7, 301] on div "The MLC Public Work Search The accuracy and completeness of The MLC's data is d…" at bounding box center [607, 111] width 1215 height 1232
click at [196, 330] on span "17 titles" at bounding box center [201, 328] width 60 height 18
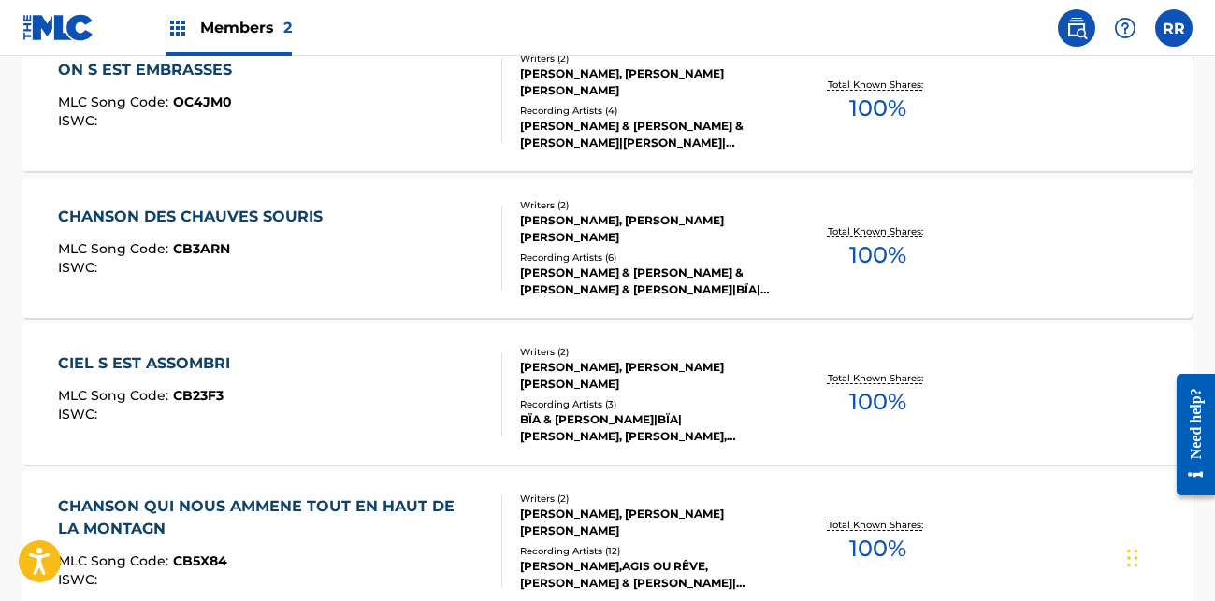
scroll to position [1076, 0]
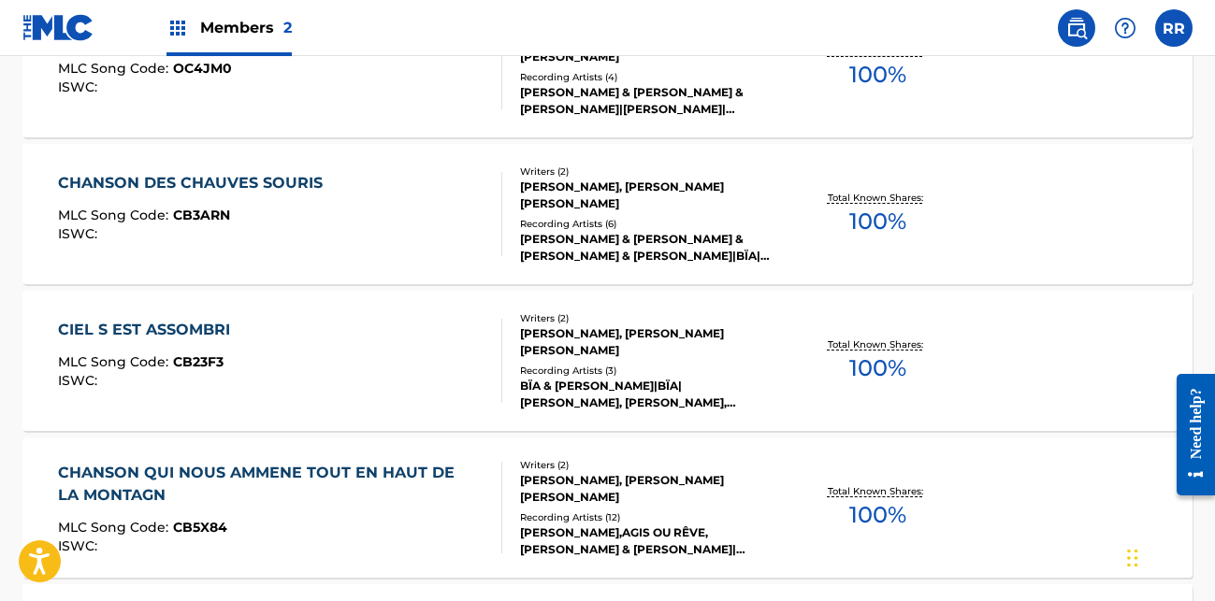
click at [458, 368] on div "CIEL S EST ASSOMBRI MLC Song Code : CB23F3 ISWC :" at bounding box center [280, 361] width 444 height 84
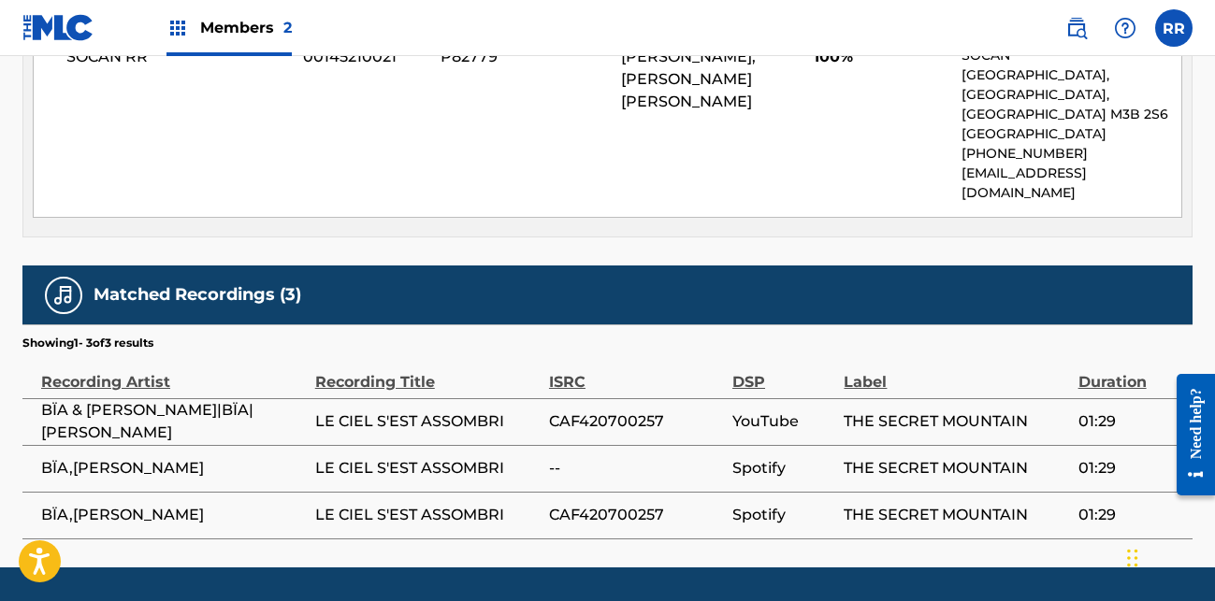
scroll to position [1077, 0]
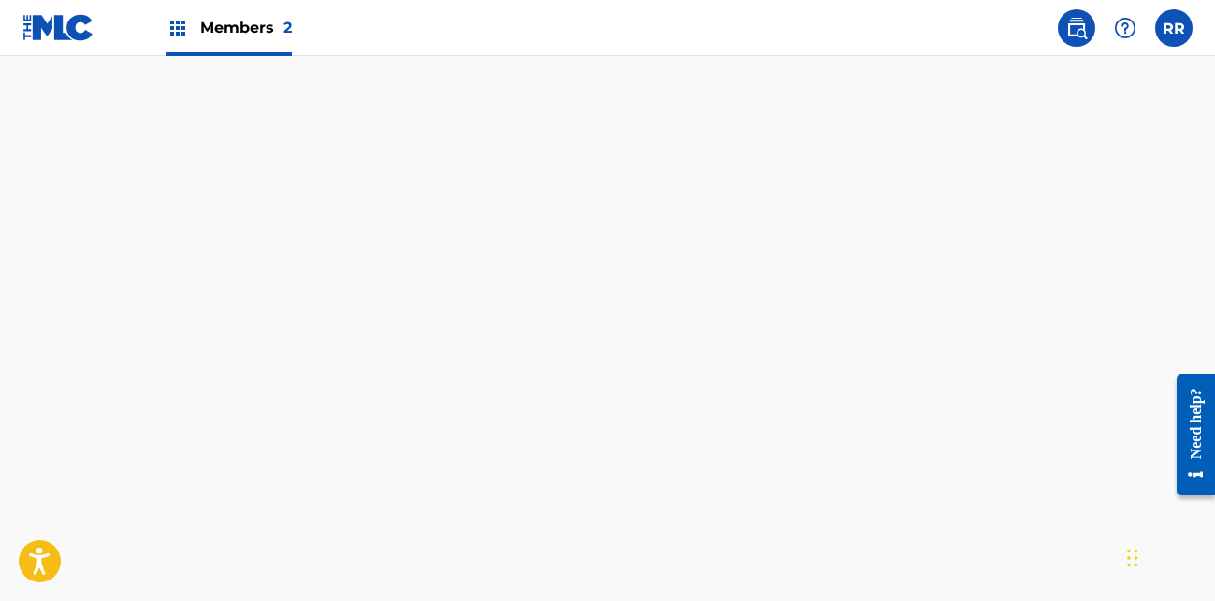
scroll to position [1688, 0]
